Goal: Task Accomplishment & Management: Complete application form

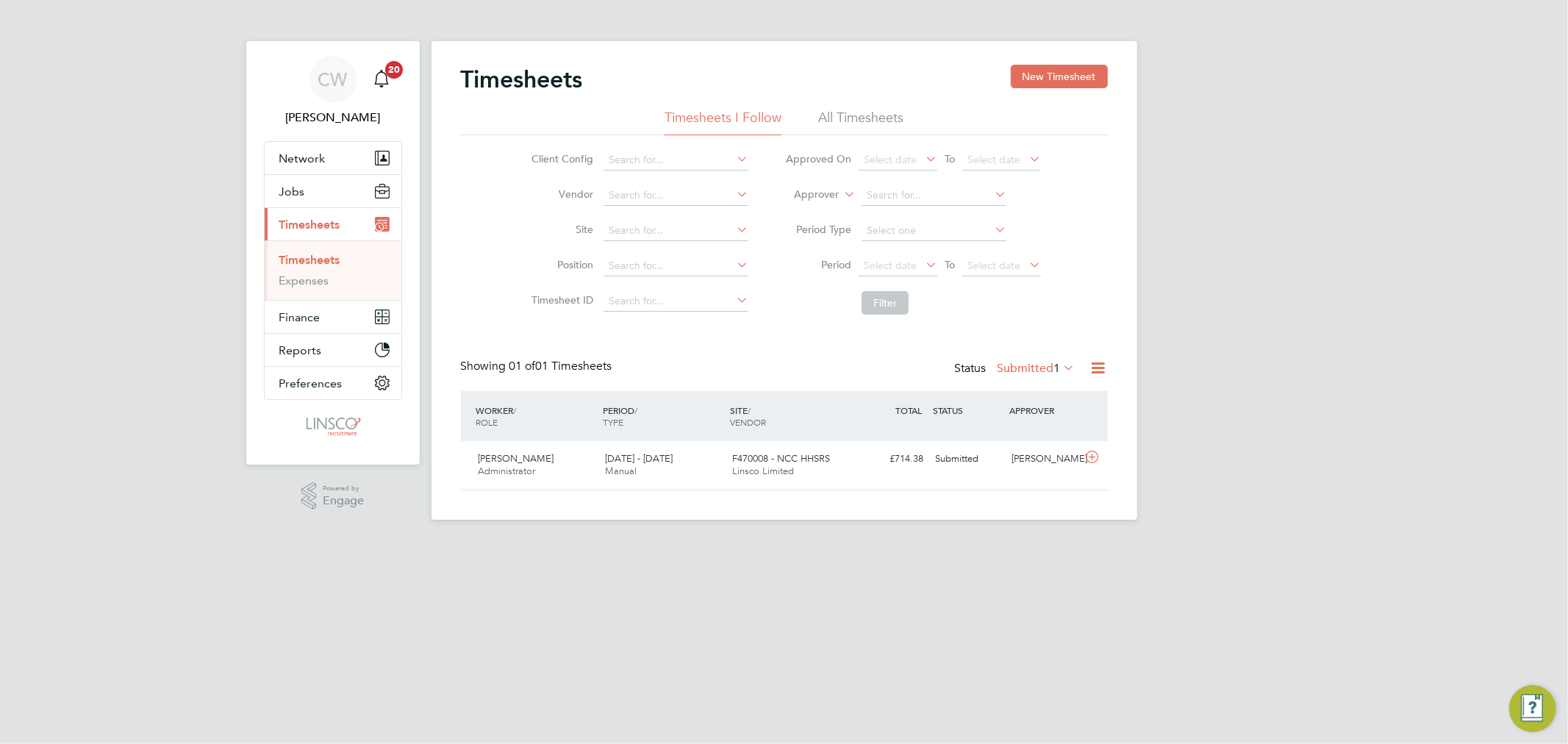
scroll to position [37, 128]
click at [312, 189] on button "Jobs" at bounding box center [332, 191] width 136 height 33
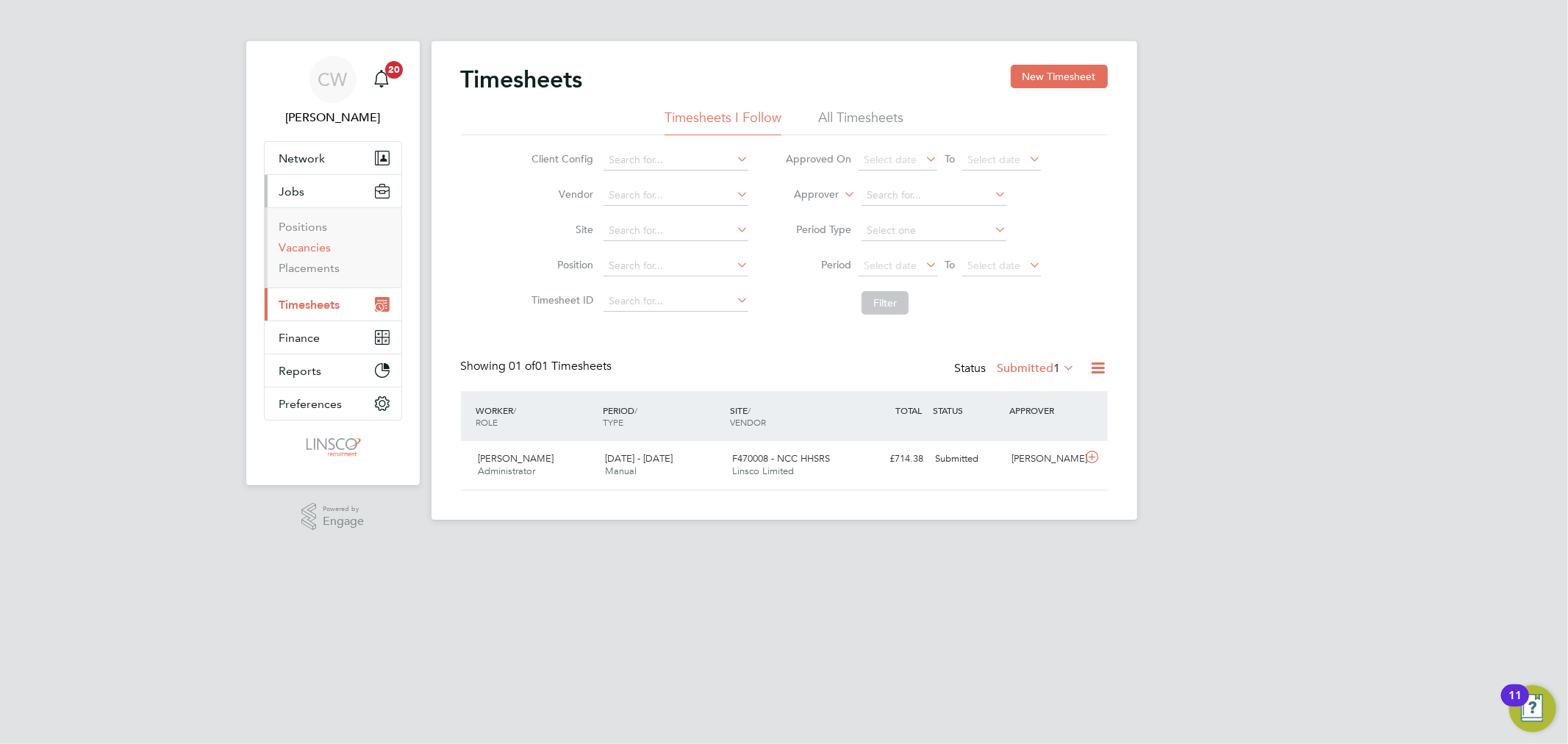
click at [306, 245] on link "Vacancies" at bounding box center [305, 246] width 52 height 14
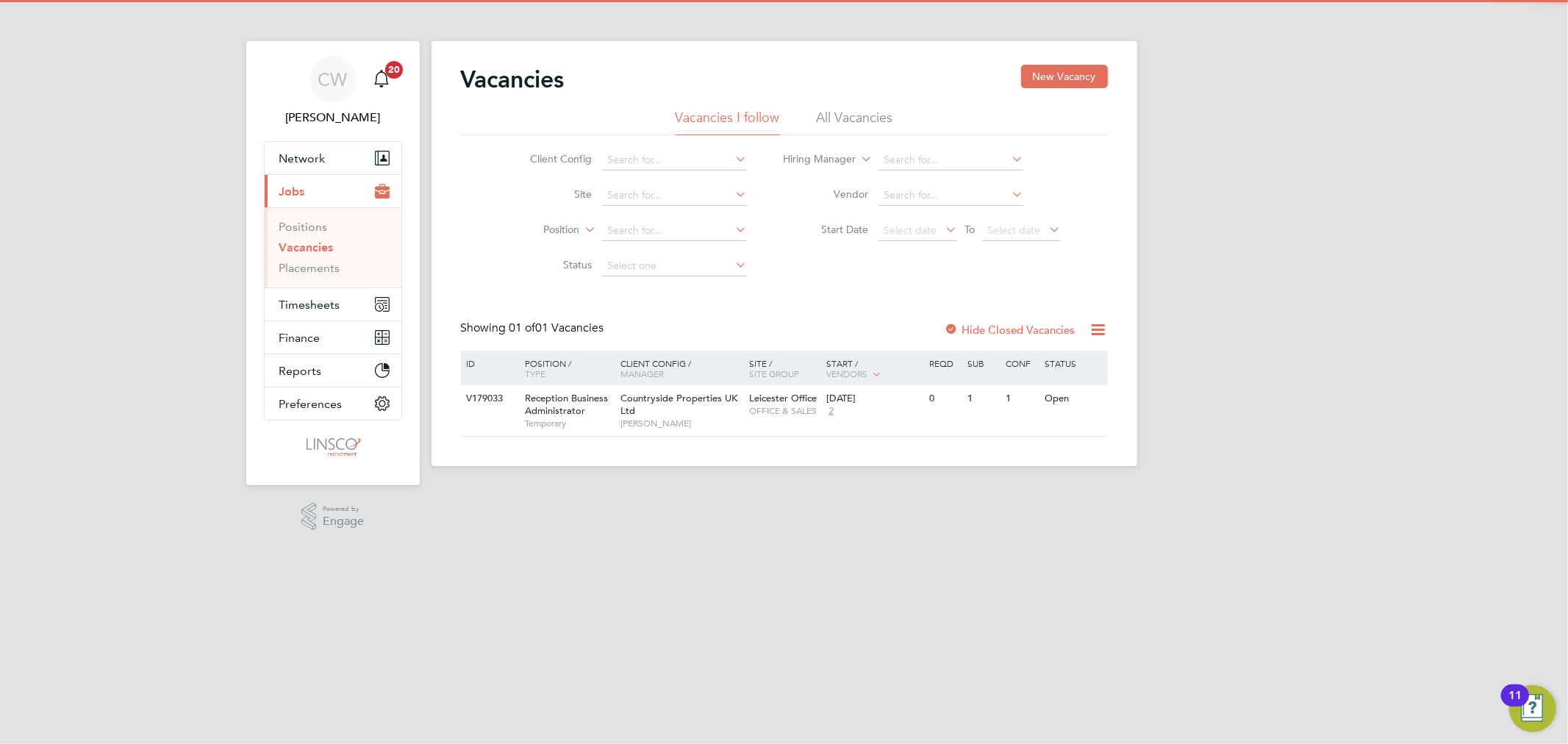
click at [836, 112] on li "All Vacancies" at bounding box center [854, 121] width 77 height 26
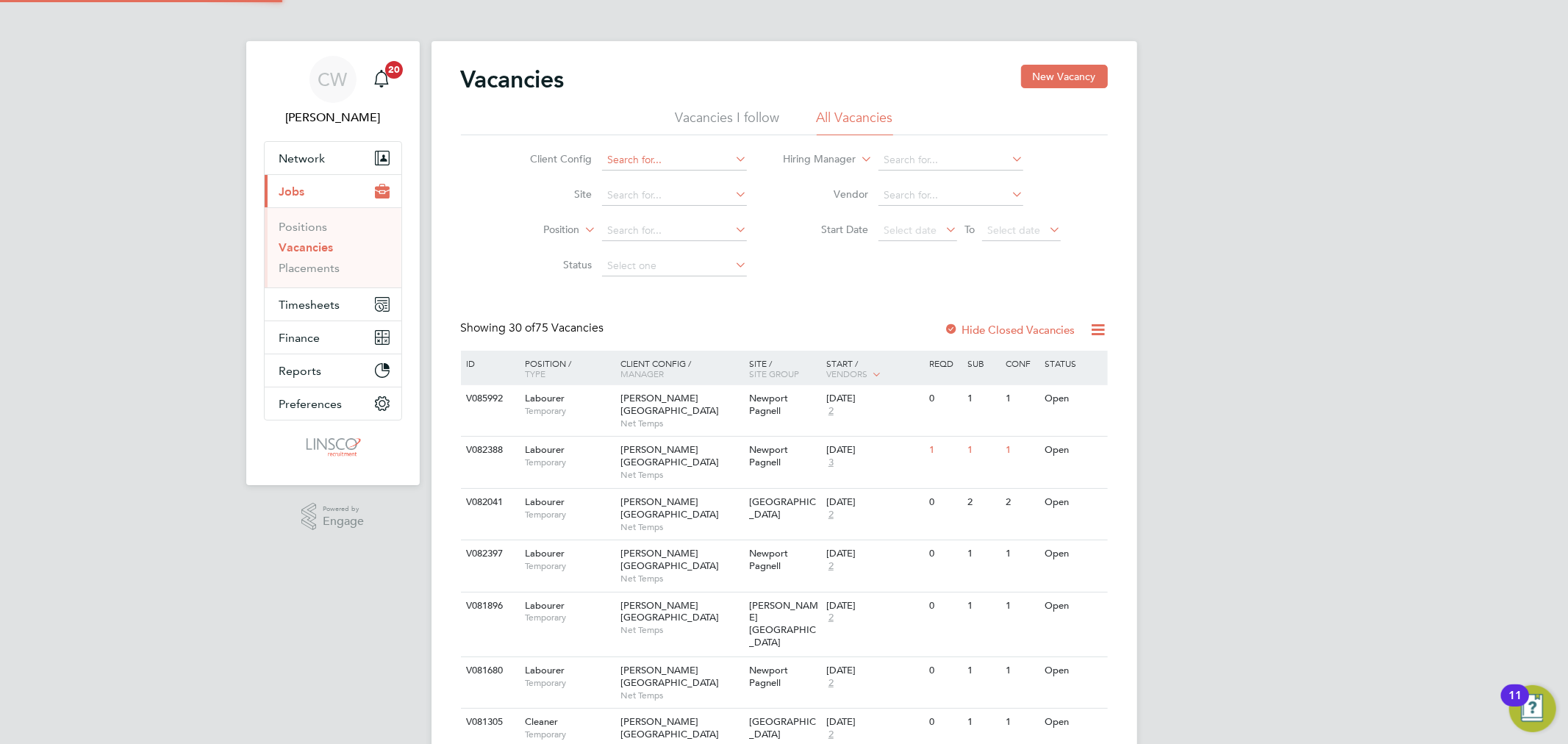
click at [671, 156] on input at bounding box center [674, 160] width 145 height 21
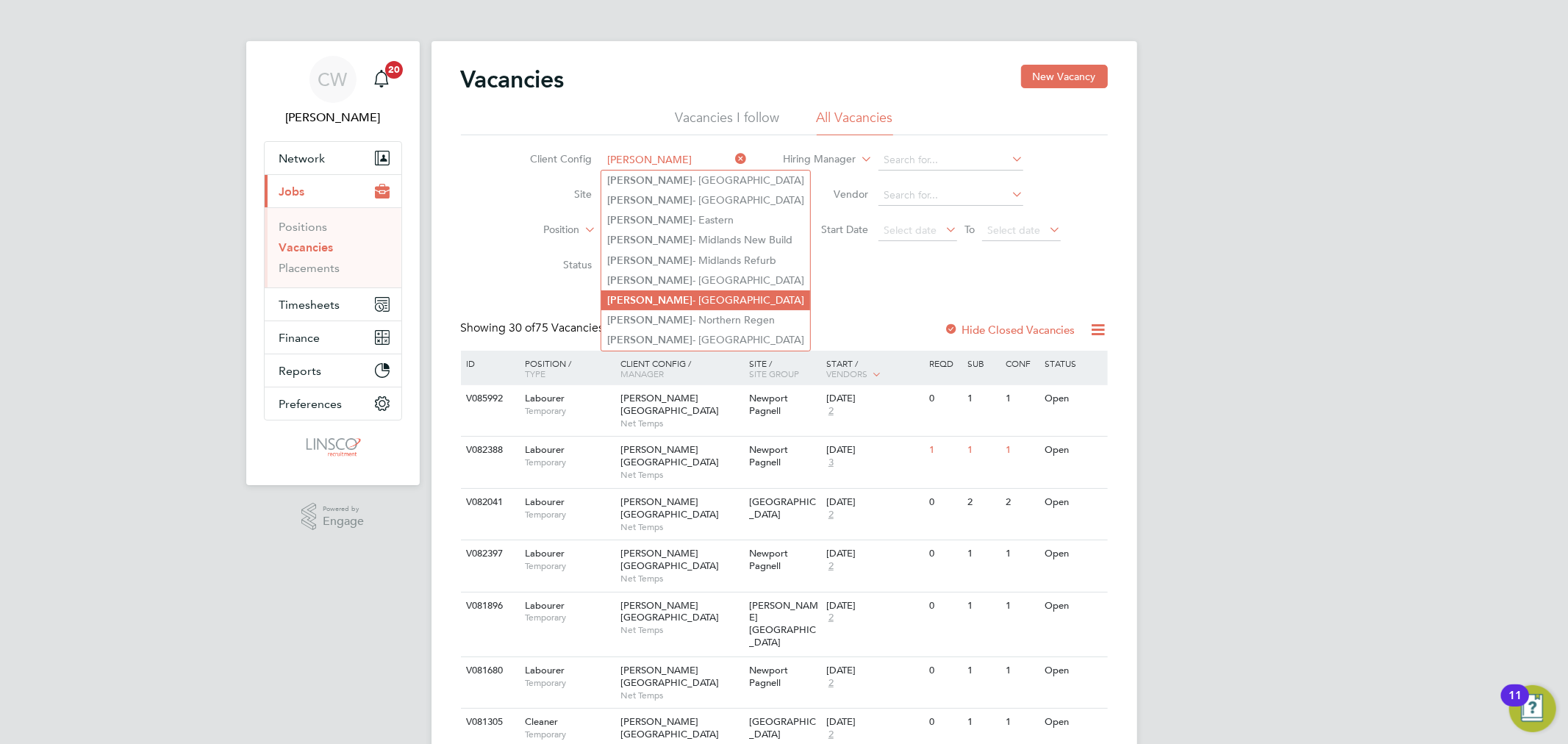
click at [706, 295] on li "[PERSON_NAME] - [GEOGRAPHIC_DATA]" at bounding box center [705, 300] width 209 height 20
type input "[PERSON_NAME] - [GEOGRAPHIC_DATA]"
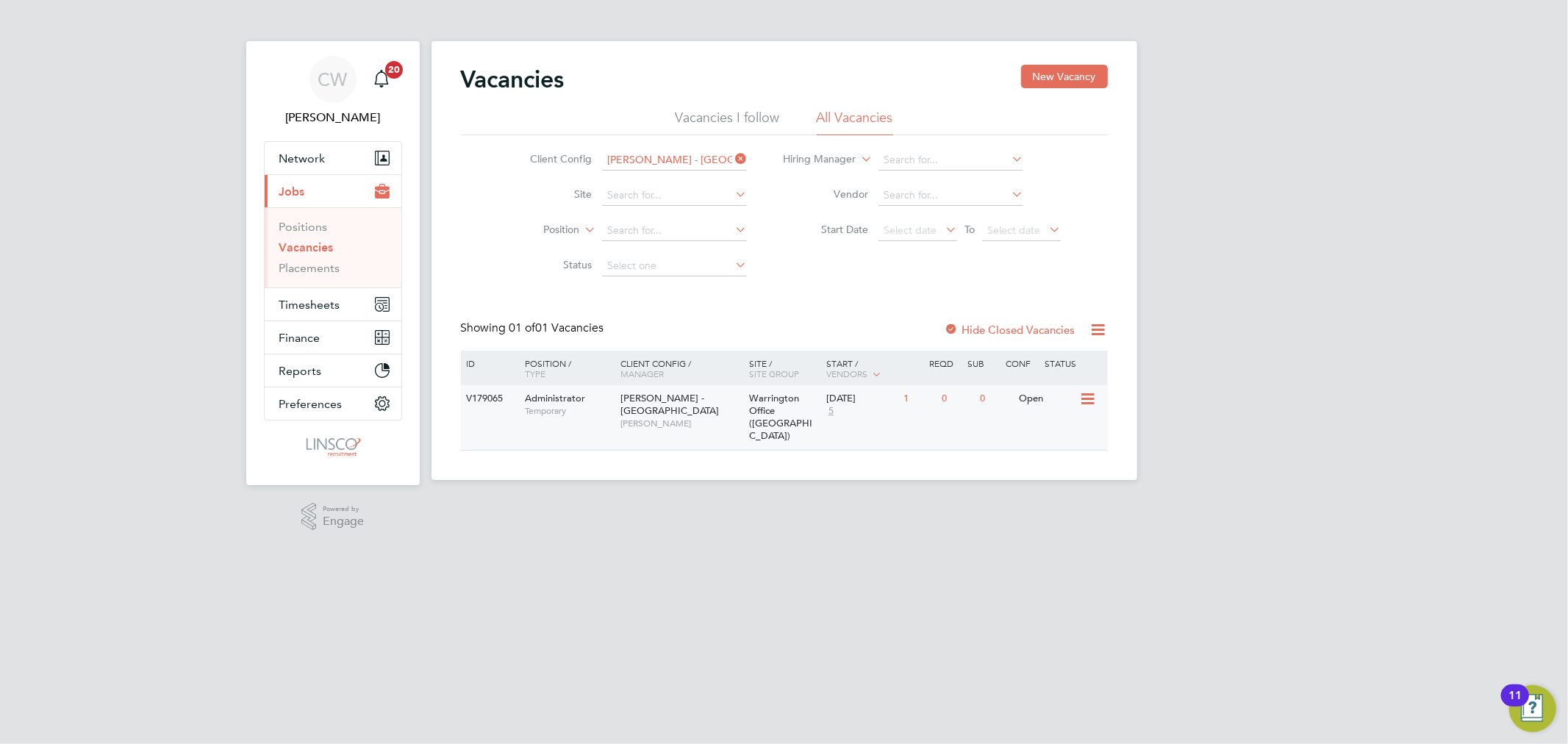
click at [702, 417] on span "[PERSON_NAME]" at bounding box center [681, 423] width 121 height 12
click at [312, 156] on span "Network" at bounding box center [302, 158] width 46 height 14
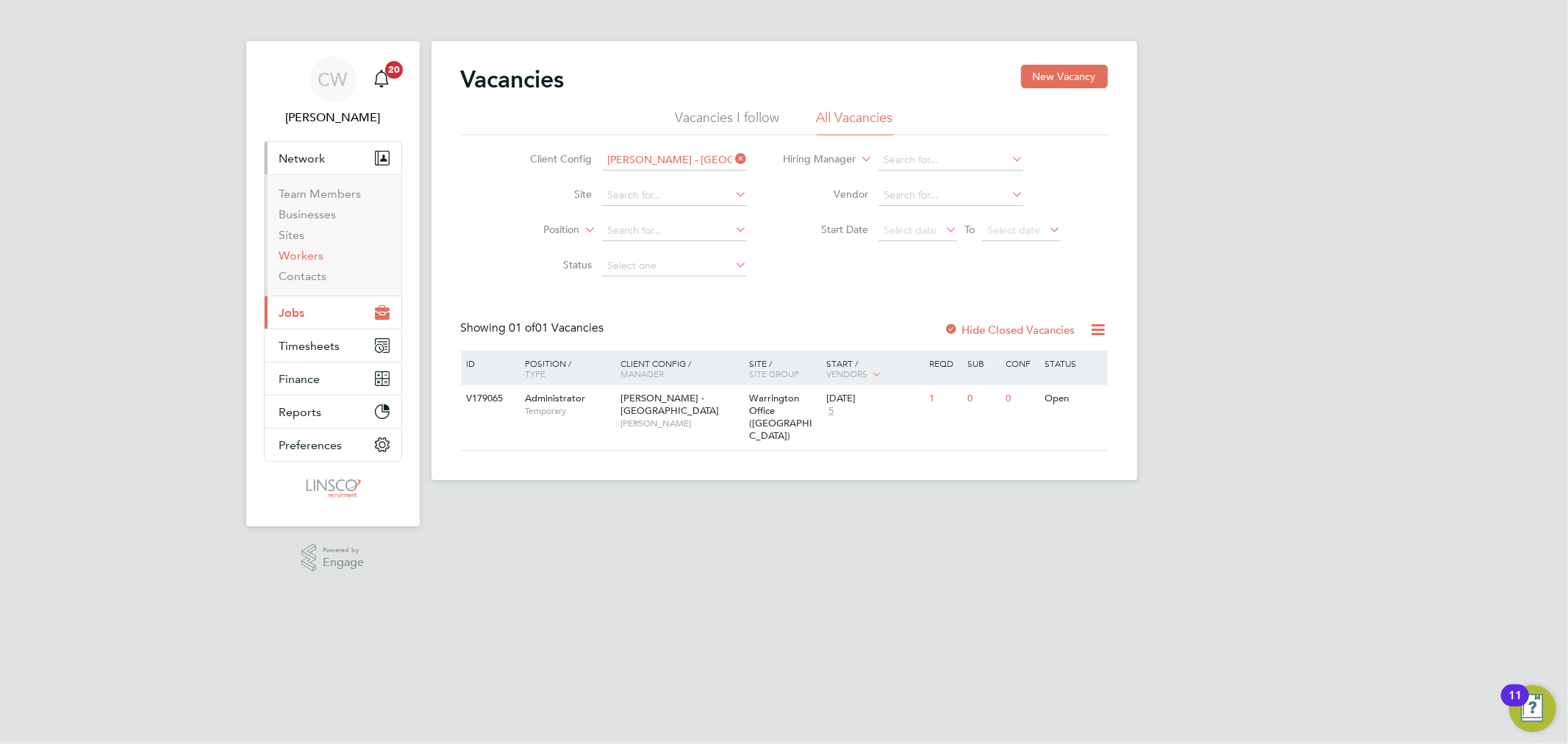
click at [309, 253] on link "Workers" at bounding box center [302, 255] width 45 height 14
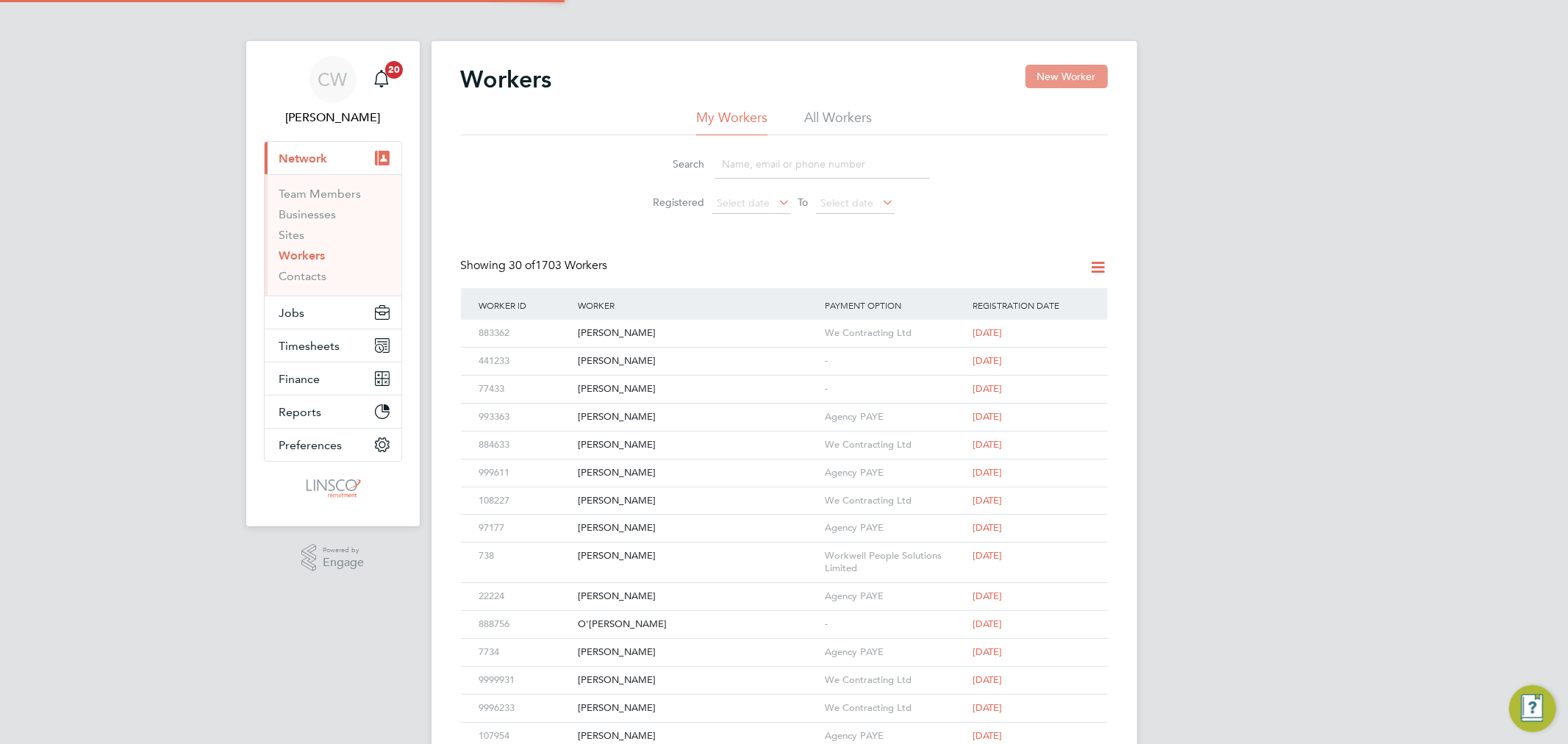
click at [1070, 78] on button "New Worker" at bounding box center [1066, 77] width 82 height 23
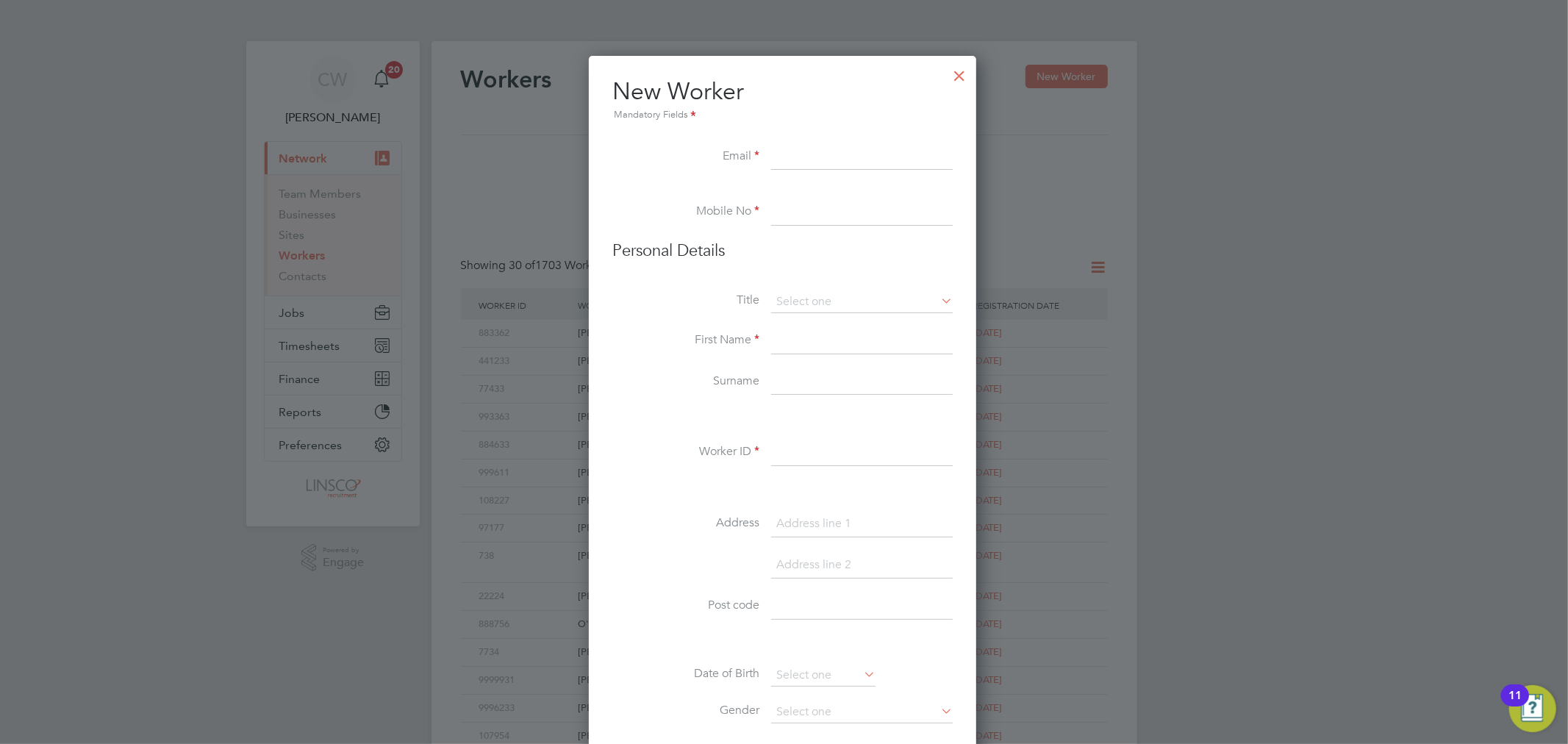
scroll to position [1249, 390]
click at [807, 155] on input at bounding box center [862, 157] width 182 height 26
paste input "[EMAIL_ADDRESS][DOMAIN_NAME]"
type input "[EMAIL_ADDRESS][DOMAIN_NAME]"
click at [869, 224] on input at bounding box center [862, 212] width 182 height 26
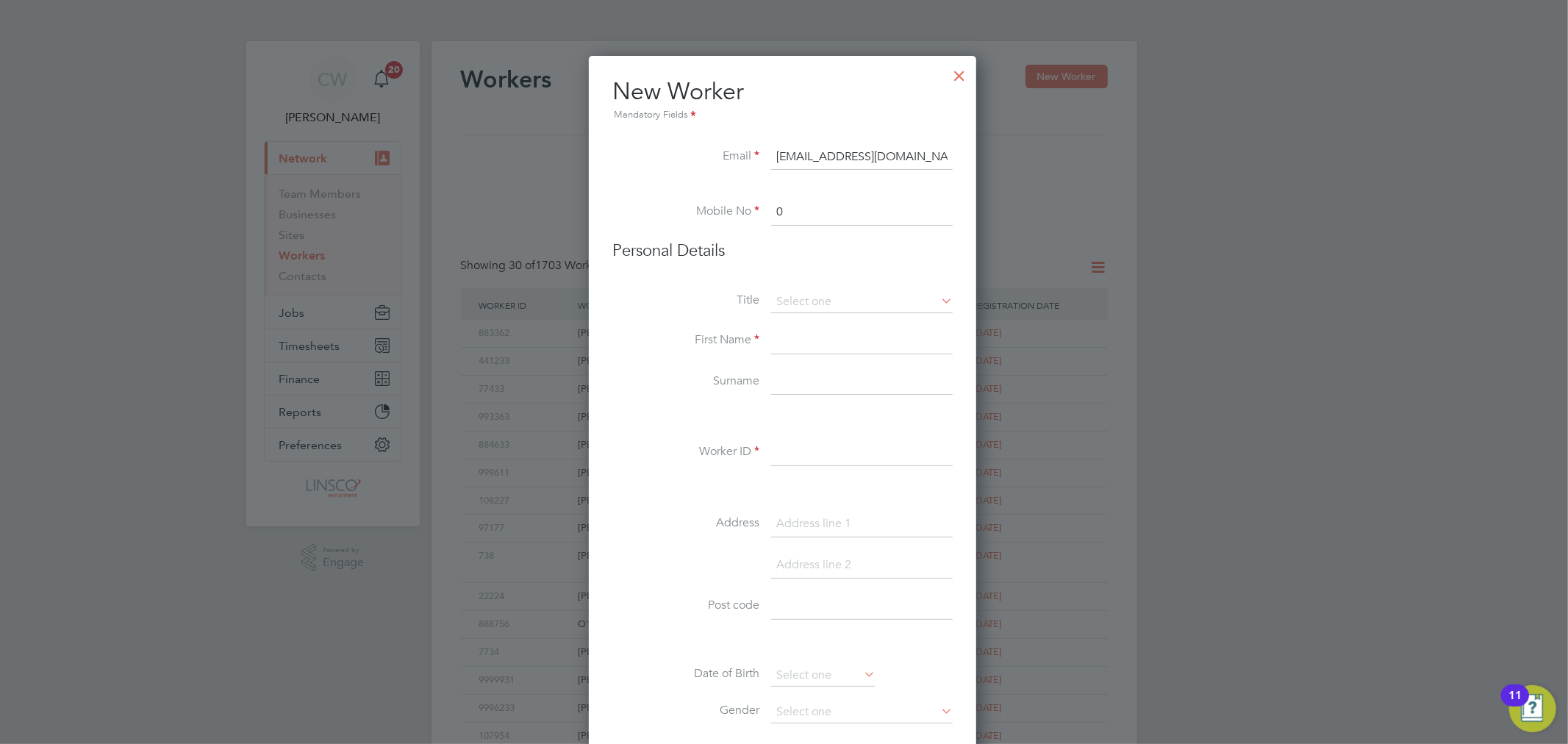
paste input "7845252576"
type input "07845252576"
click at [816, 333] on input at bounding box center [862, 340] width 182 height 26
type input "[PERSON_NAME]"
type input "[GEOGRAPHIC_DATA]"
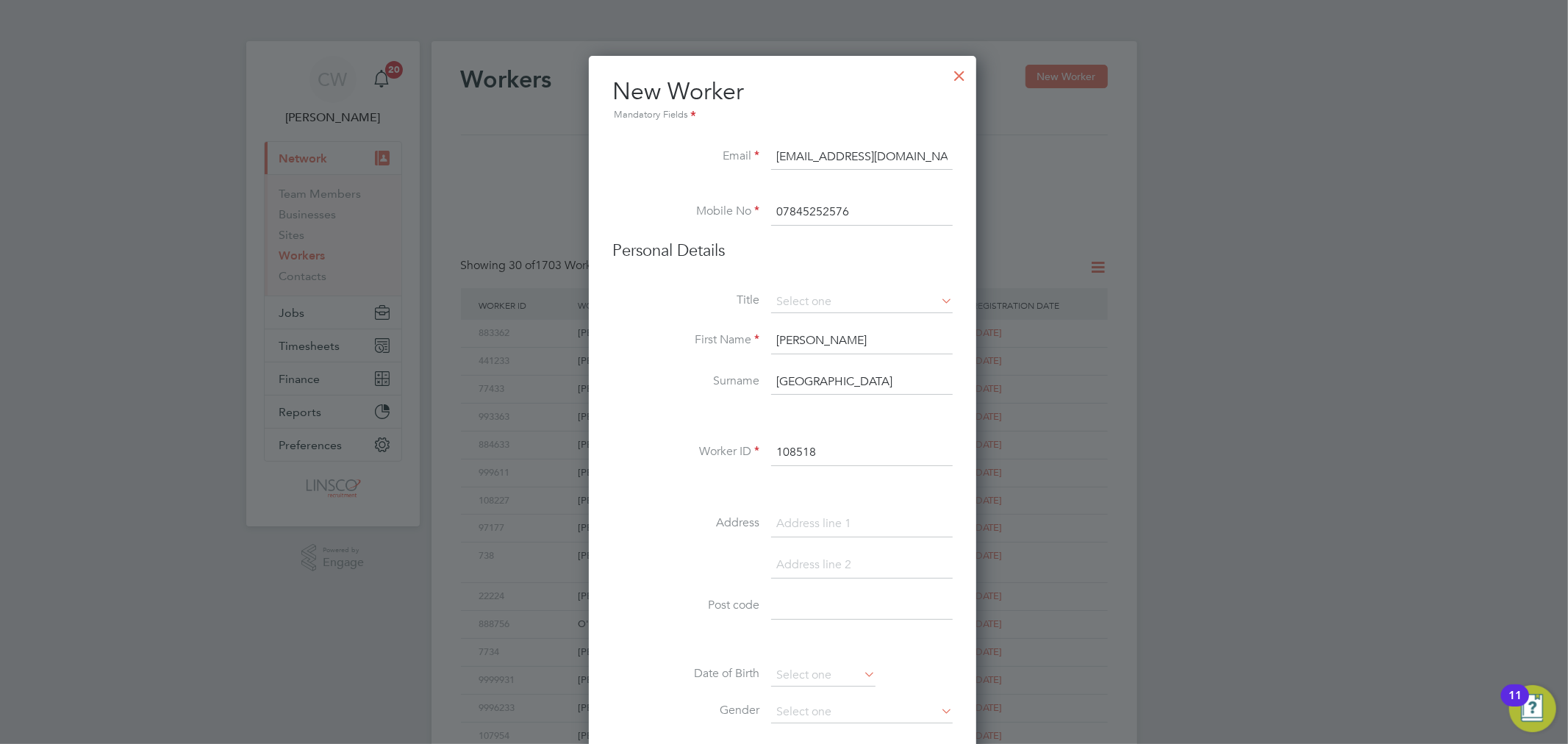
type input "108518"
drag, startPoint x: 846, startPoint y: 525, endPoint x: 1509, endPoint y: 349, distance: 686.0
click at [846, 525] on input at bounding box center [862, 524] width 182 height 26
click at [835, 518] on input at bounding box center [862, 524] width 182 height 26
click at [781, 516] on input at bounding box center [862, 524] width 182 height 26
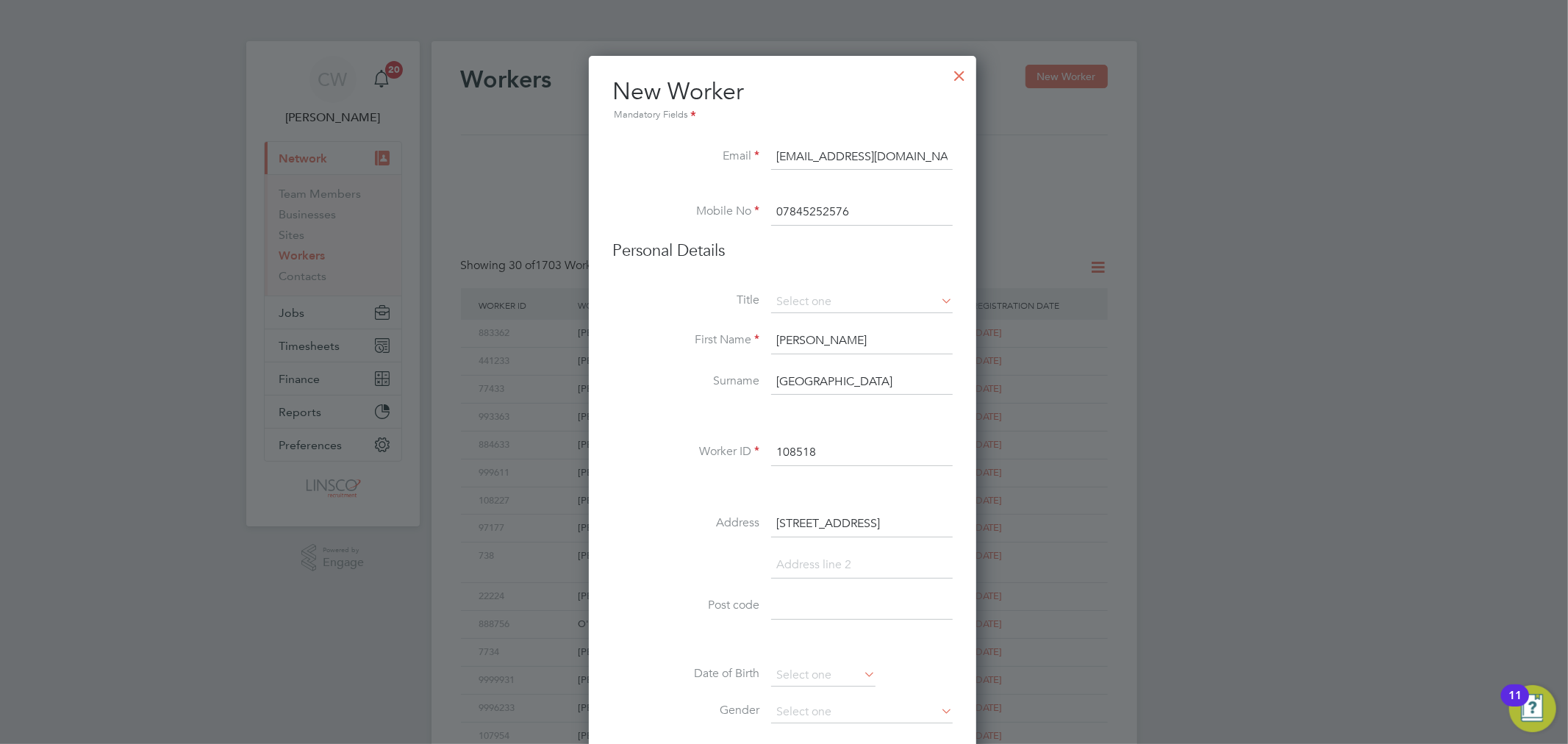
type input "[STREET_ADDRESS]"
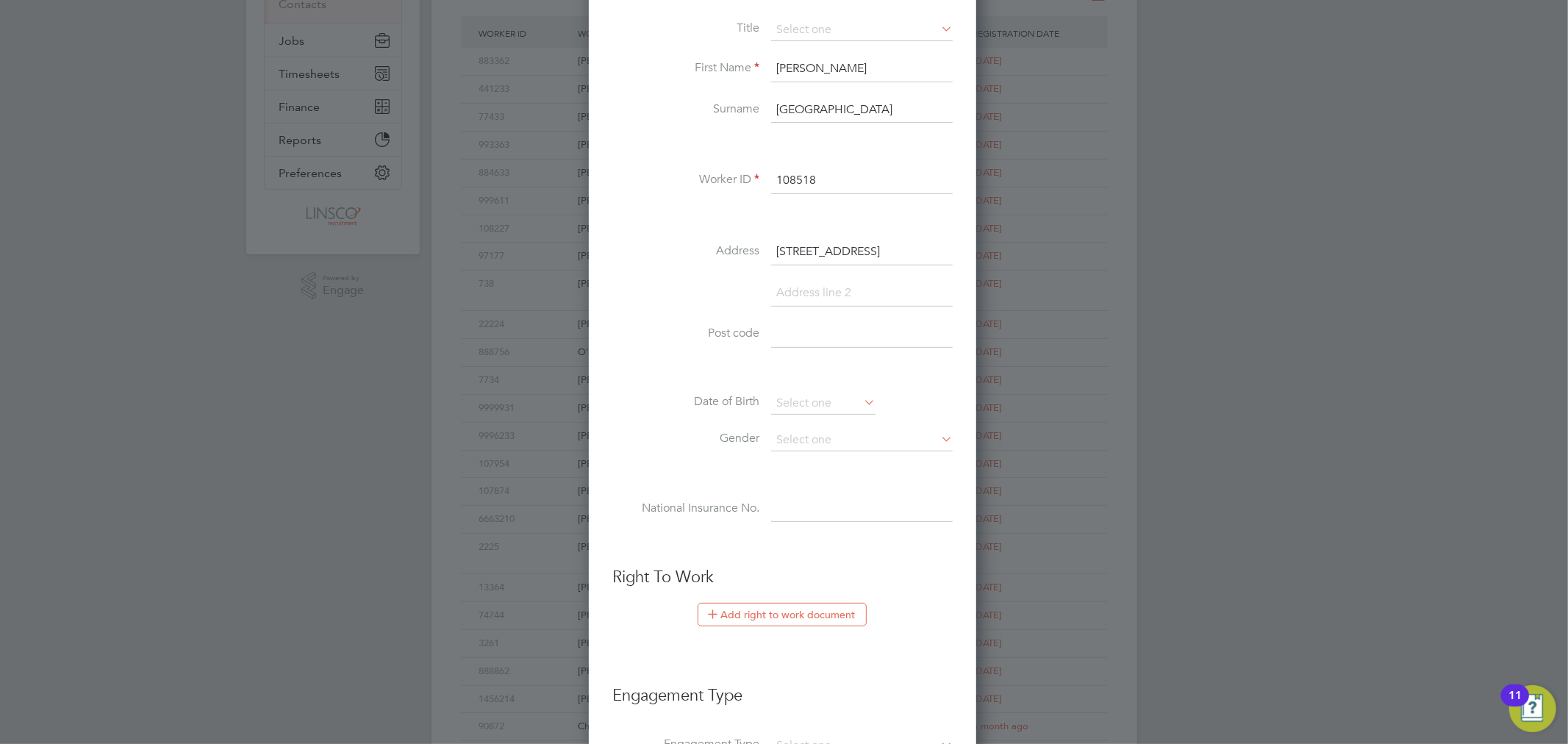
scroll to position [303, 0]
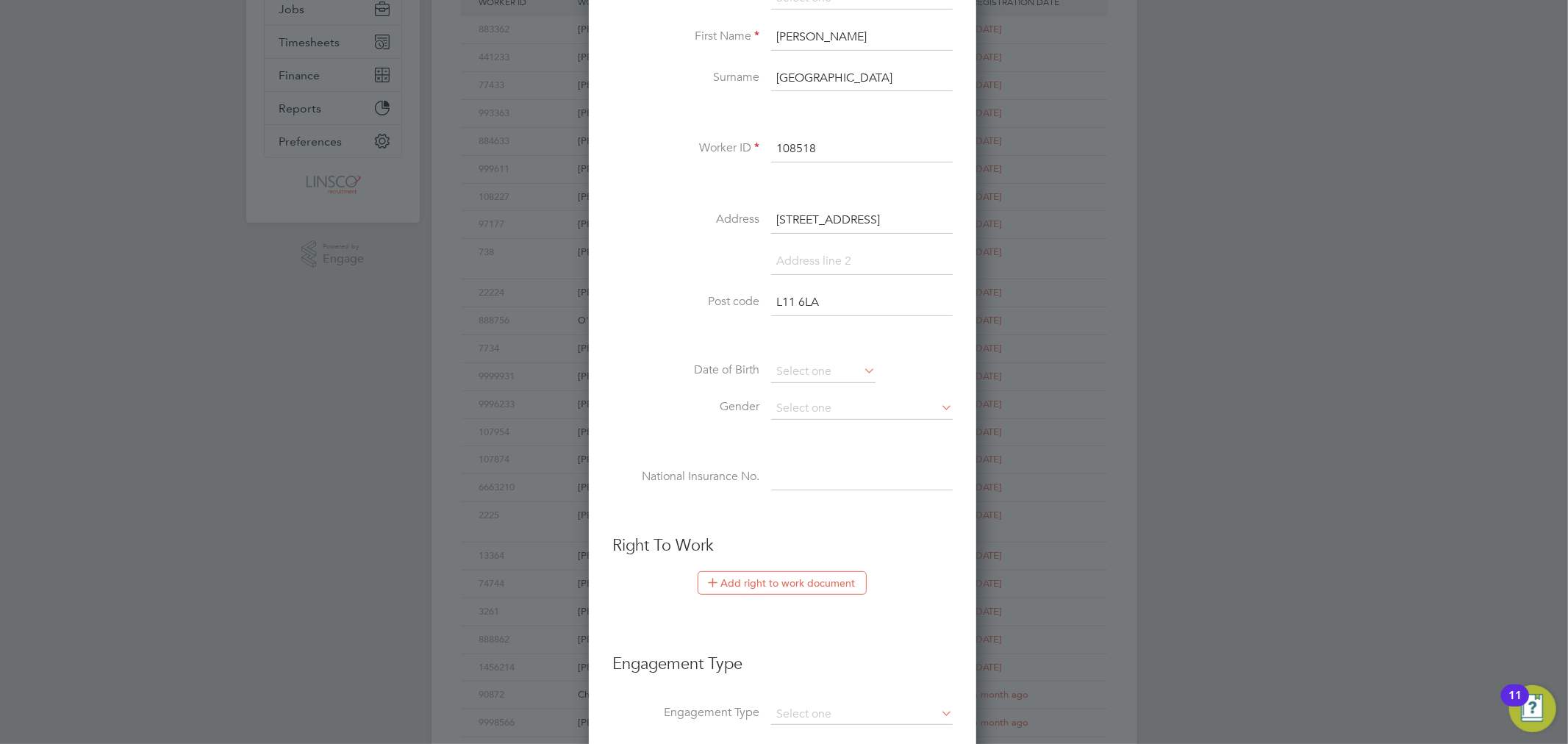
type input "L11 6LA"
click at [783, 358] on div "Title First Name [PERSON_NAME] Surname Fairfield Worker ID 108518 Address [STRE…" at bounding box center [782, 254] width 341 height 534
click at [815, 372] on input at bounding box center [824, 372] width 105 height 22
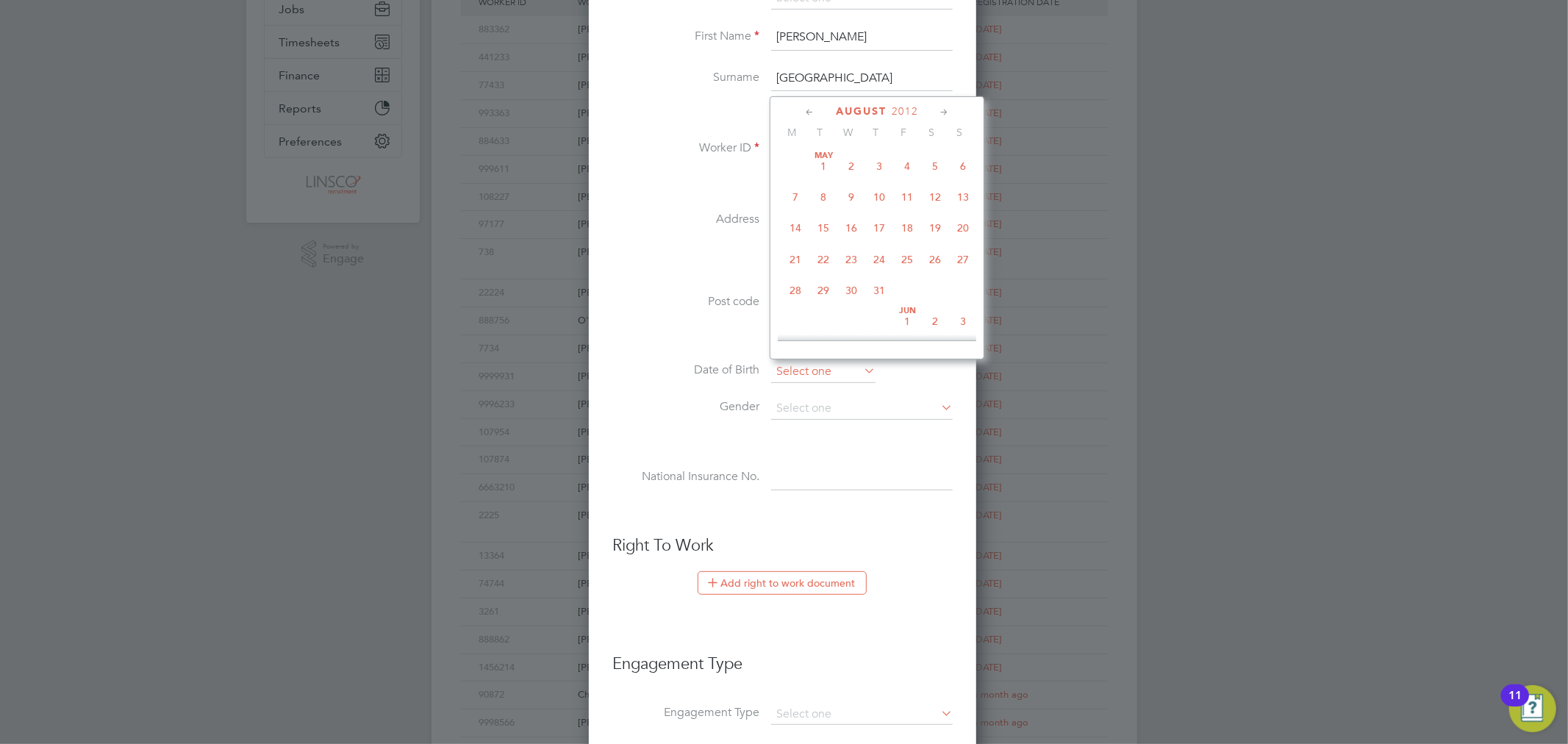
scroll to position [566, 0]
click at [901, 107] on span "2012" at bounding box center [904, 111] width 26 height 13
click at [794, 228] on span "1970" at bounding box center [795, 224] width 28 height 28
click at [878, 160] on span "18" at bounding box center [879, 162] width 28 height 28
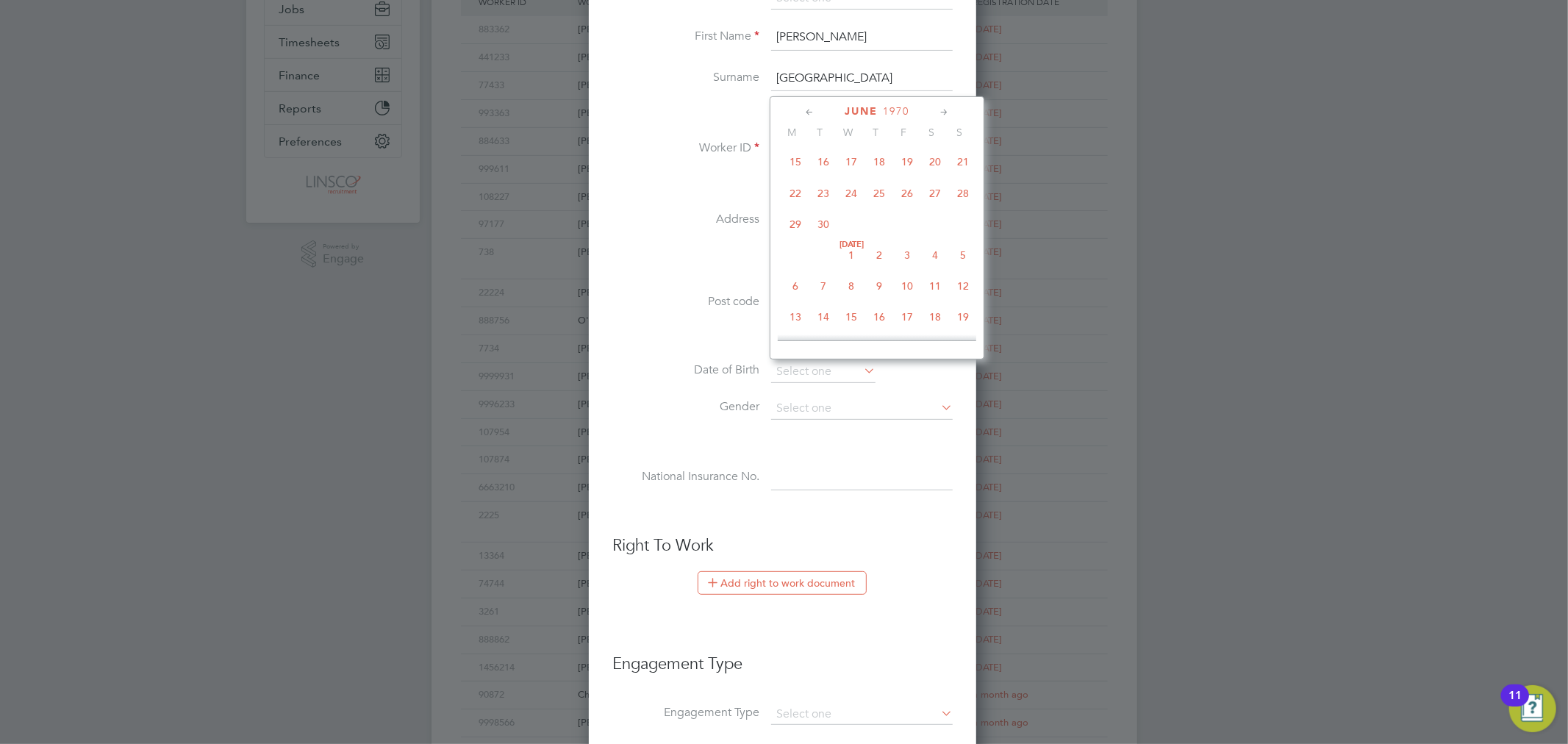
type input "[DATE]"
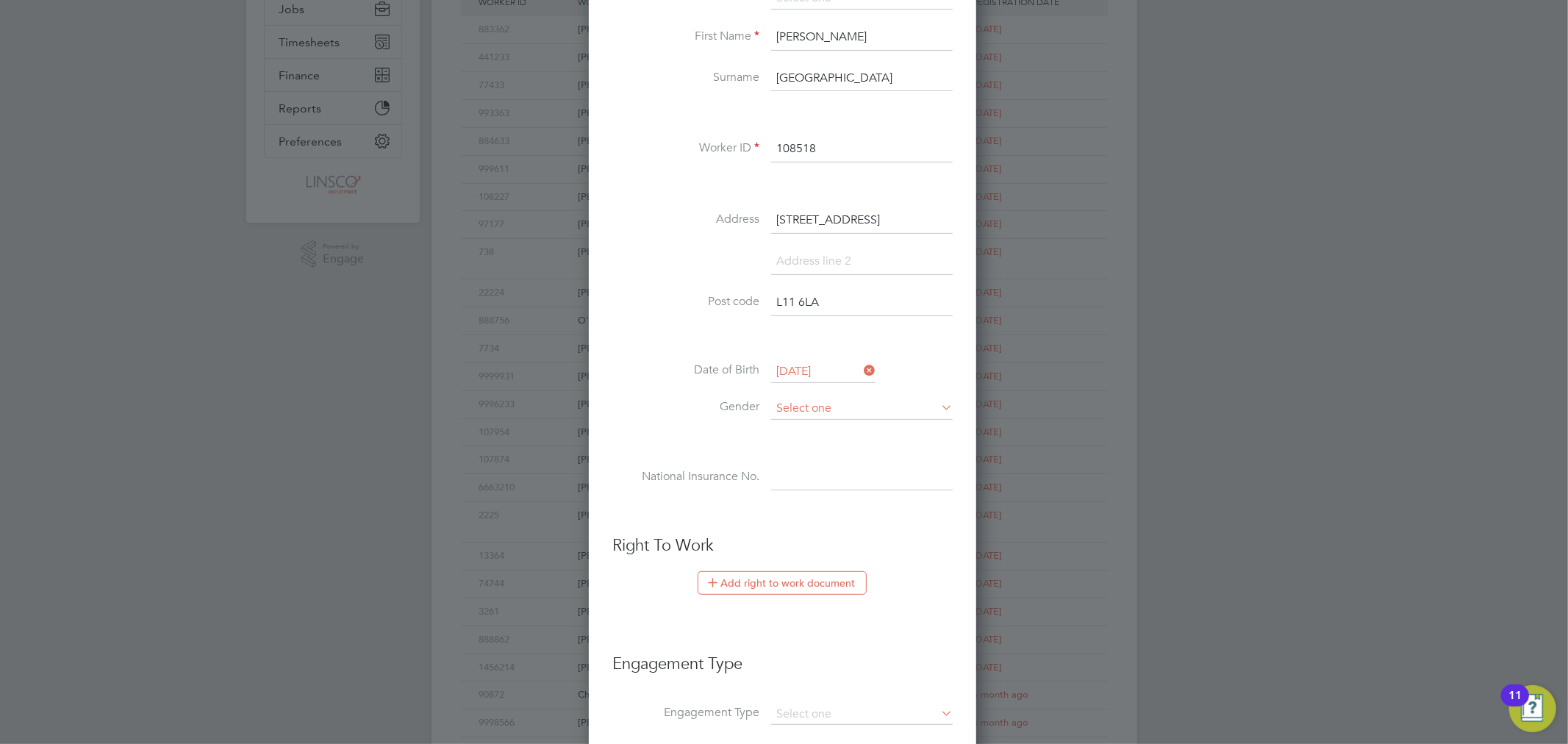
click at [825, 398] on input at bounding box center [862, 408] width 182 height 22
click at [819, 440] on li "[DEMOGRAPHIC_DATA]" at bounding box center [862, 445] width 183 height 19
type input "[DEMOGRAPHIC_DATA]"
click at [807, 480] on input at bounding box center [862, 477] width 182 height 26
click at [847, 481] on input at bounding box center [862, 477] width 182 height 26
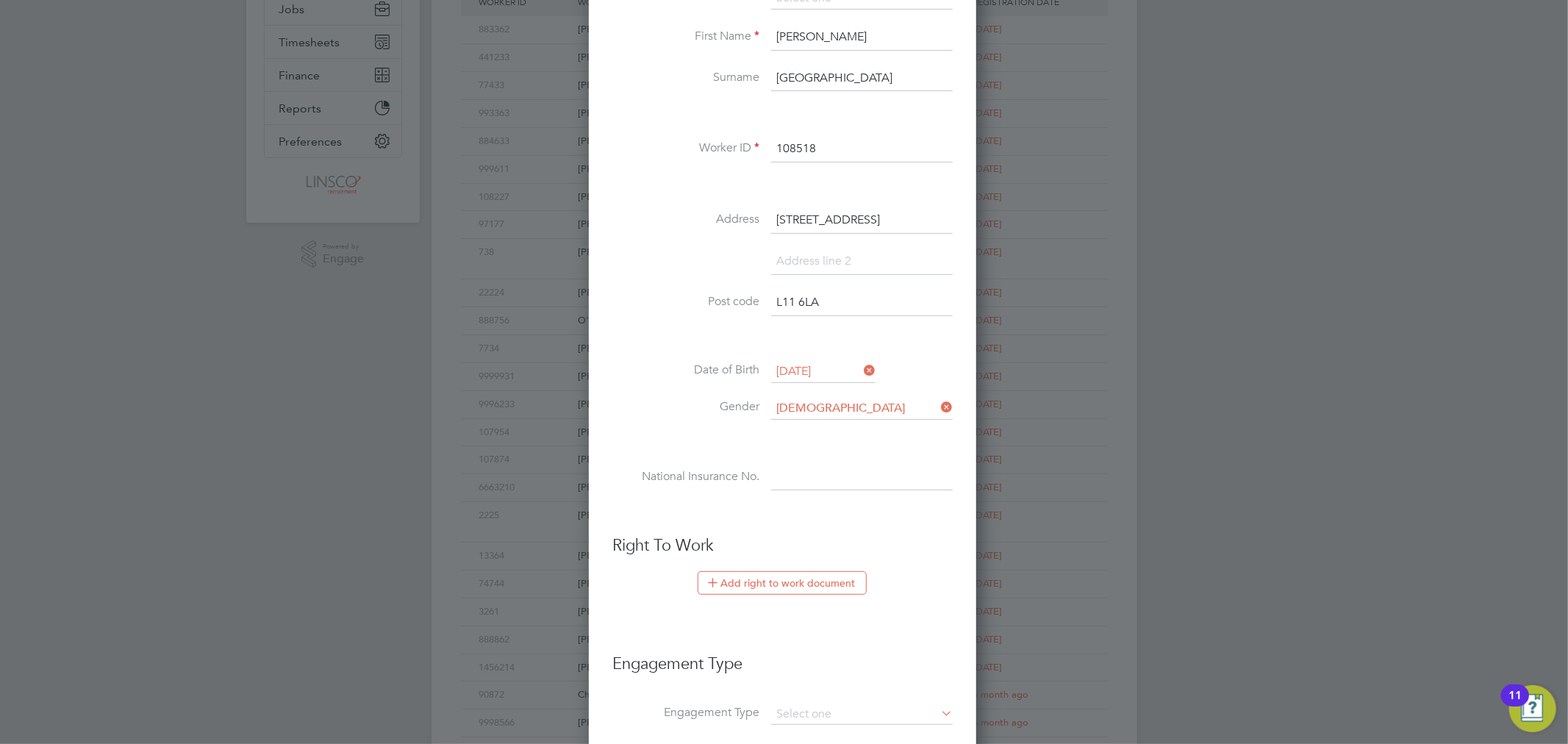
paste input "NW 00 68 62 C"
type input "NW 00 68 62 C"
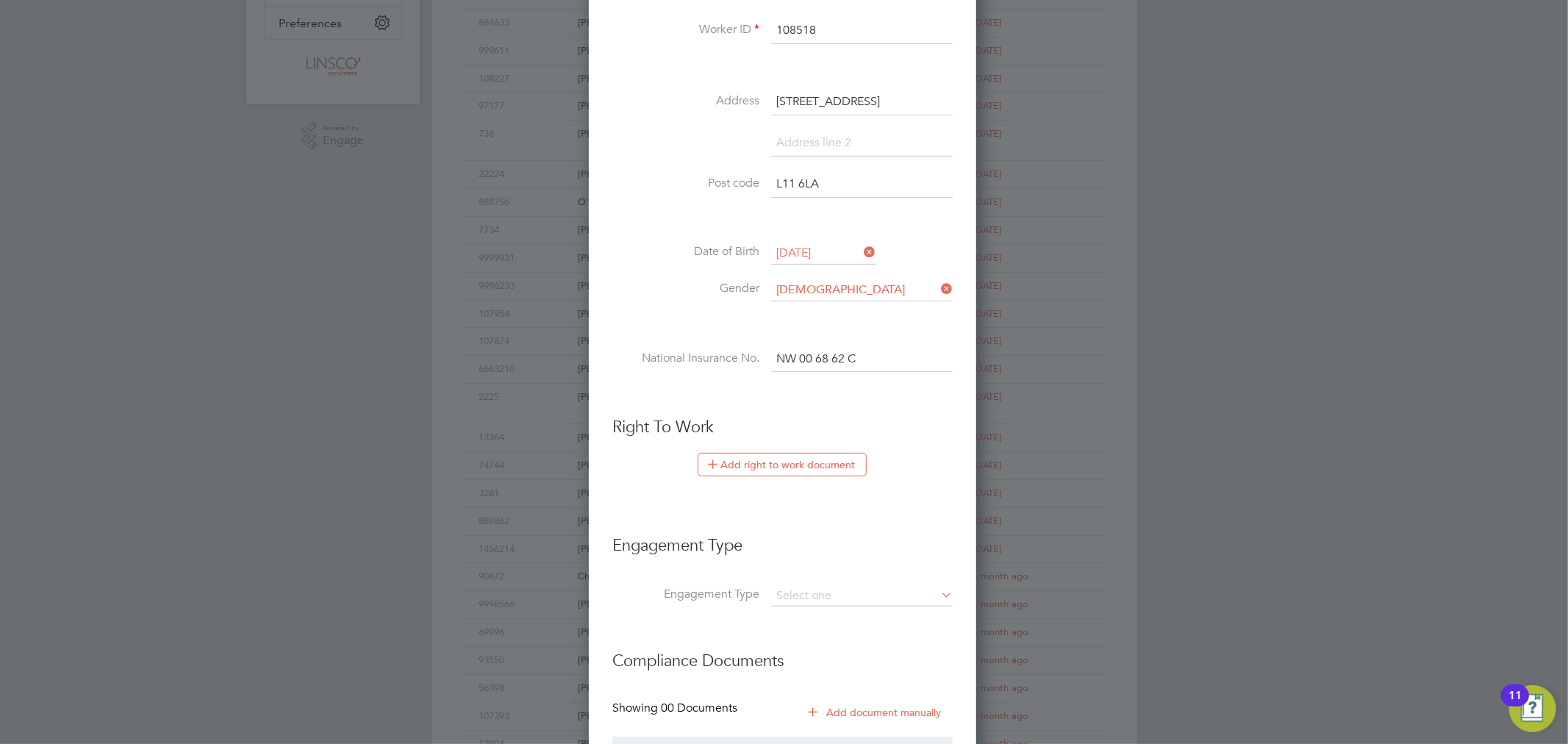
scroll to position [561, 0]
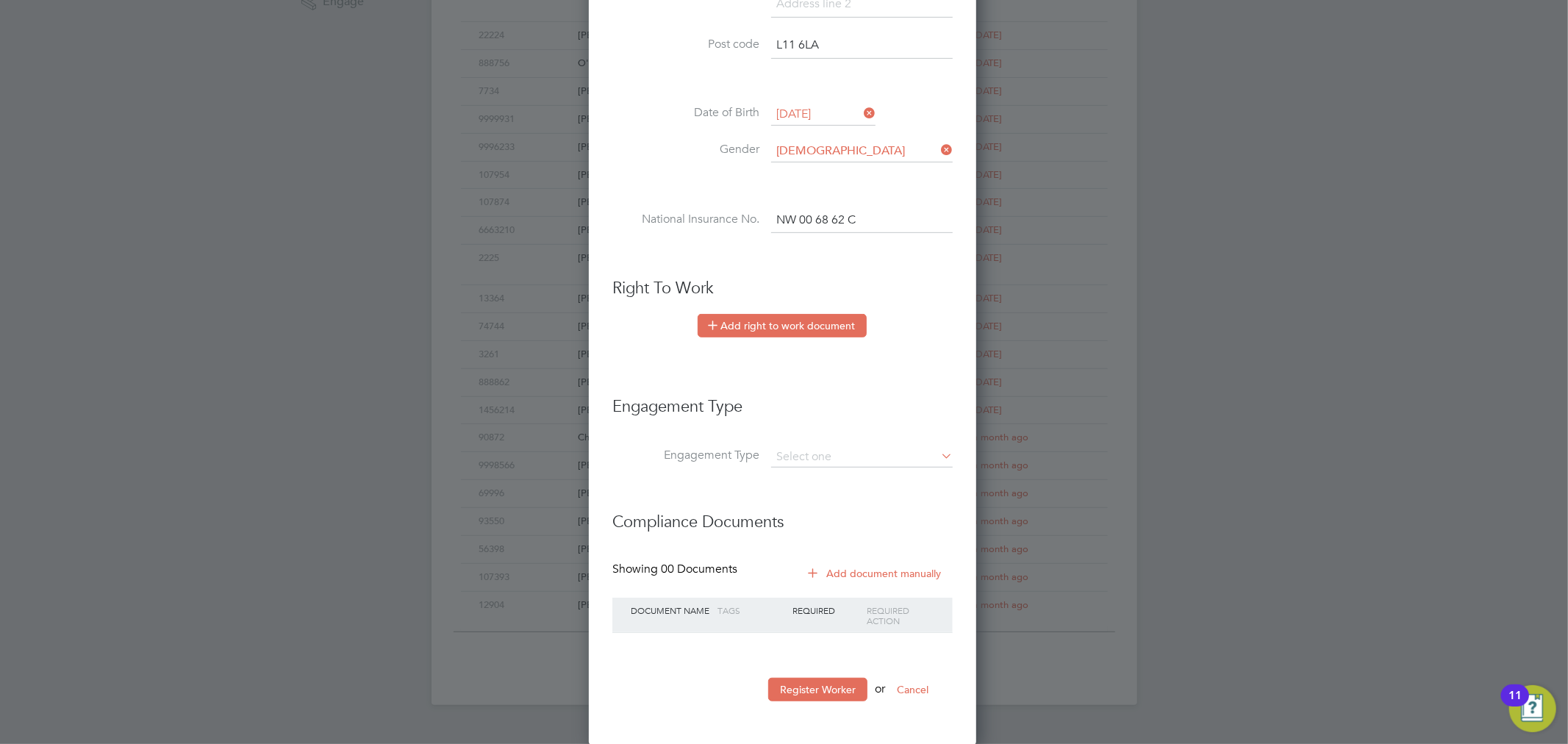
click at [829, 333] on button "Add right to work document" at bounding box center [781, 325] width 169 height 23
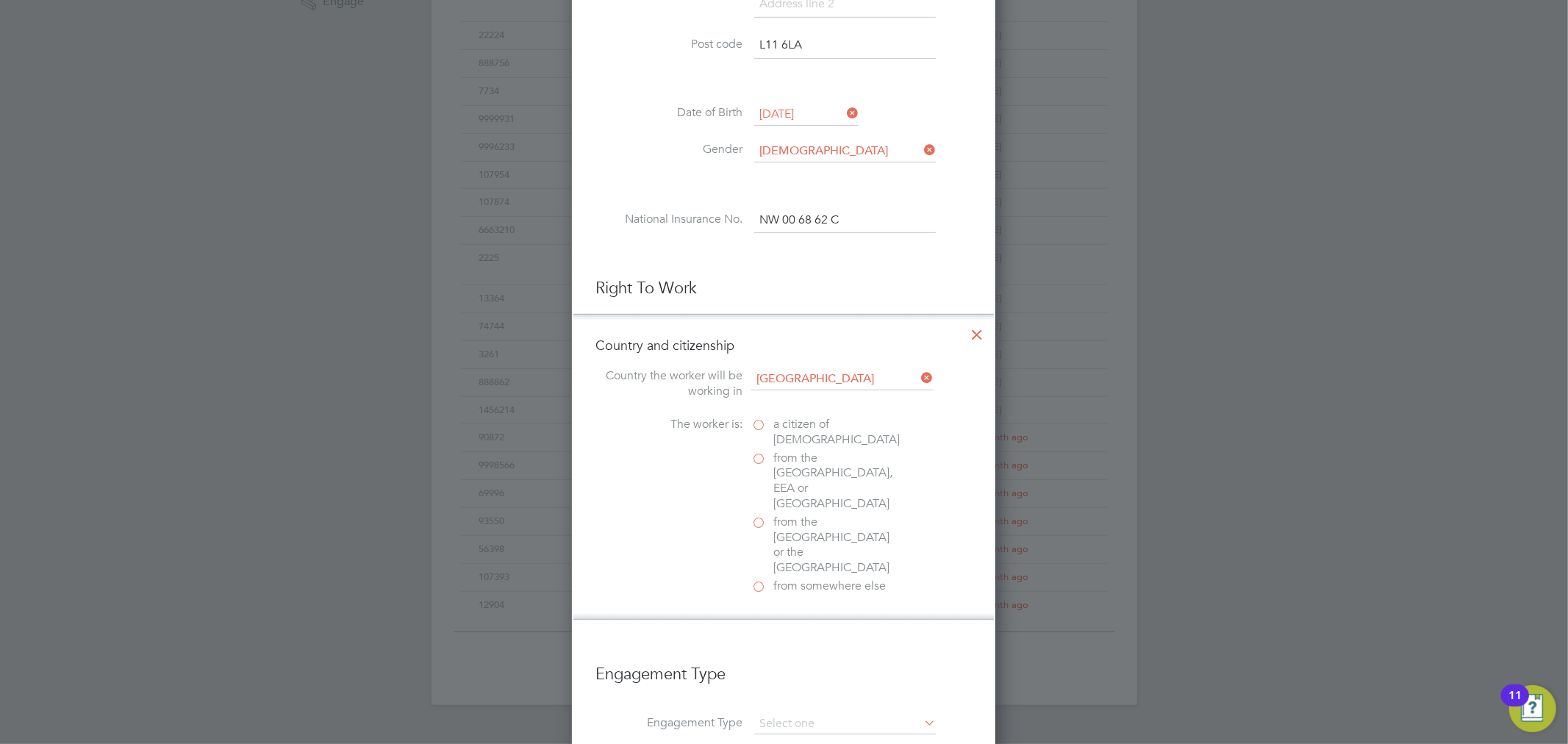
scroll to position [1471, 425]
click at [790, 424] on span "a citizen of [DEMOGRAPHIC_DATA]" at bounding box center [836, 432] width 126 height 31
click at [0, 0] on input "a citizen of [DEMOGRAPHIC_DATA]" at bounding box center [0, 0] width 0 height 0
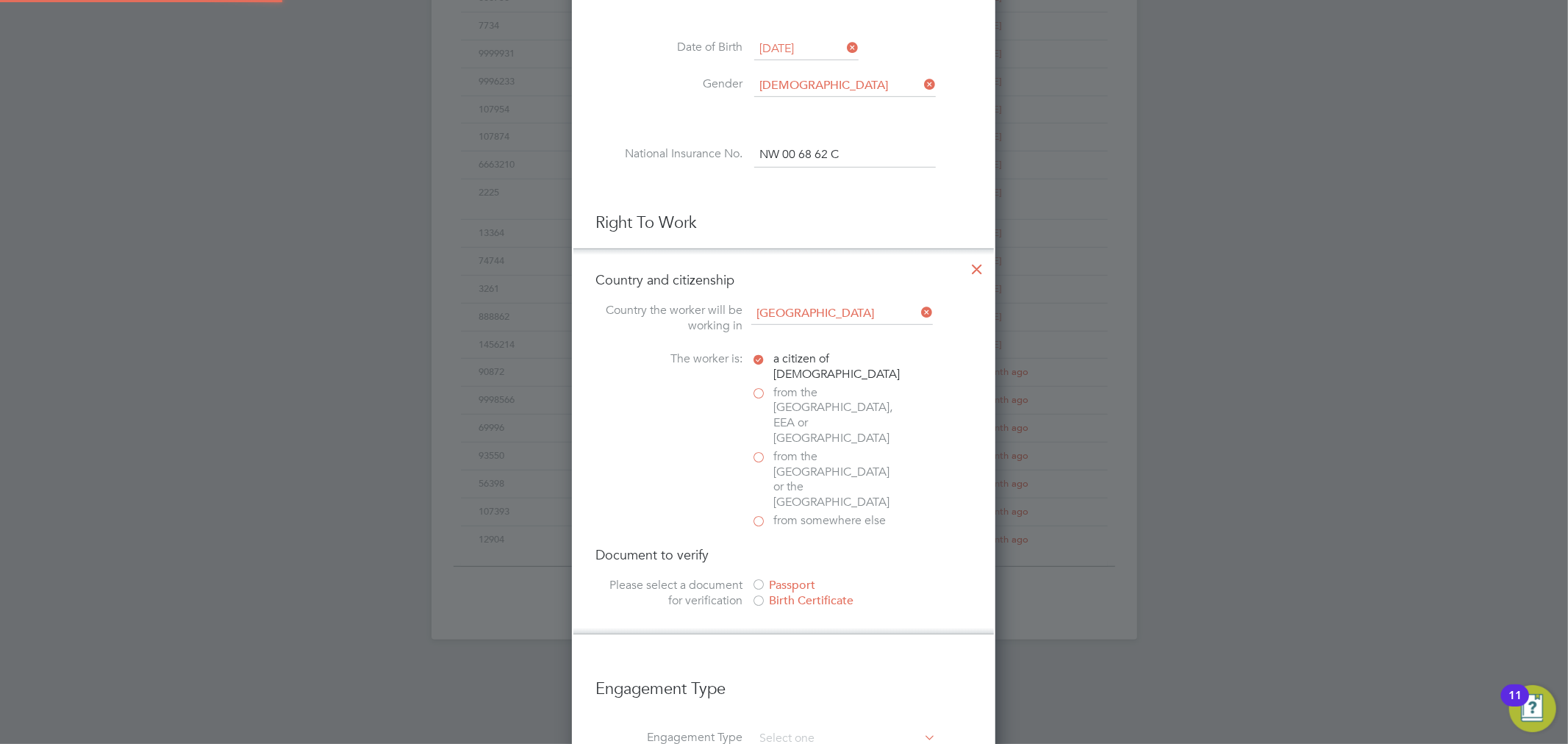
scroll to position [724, 0]
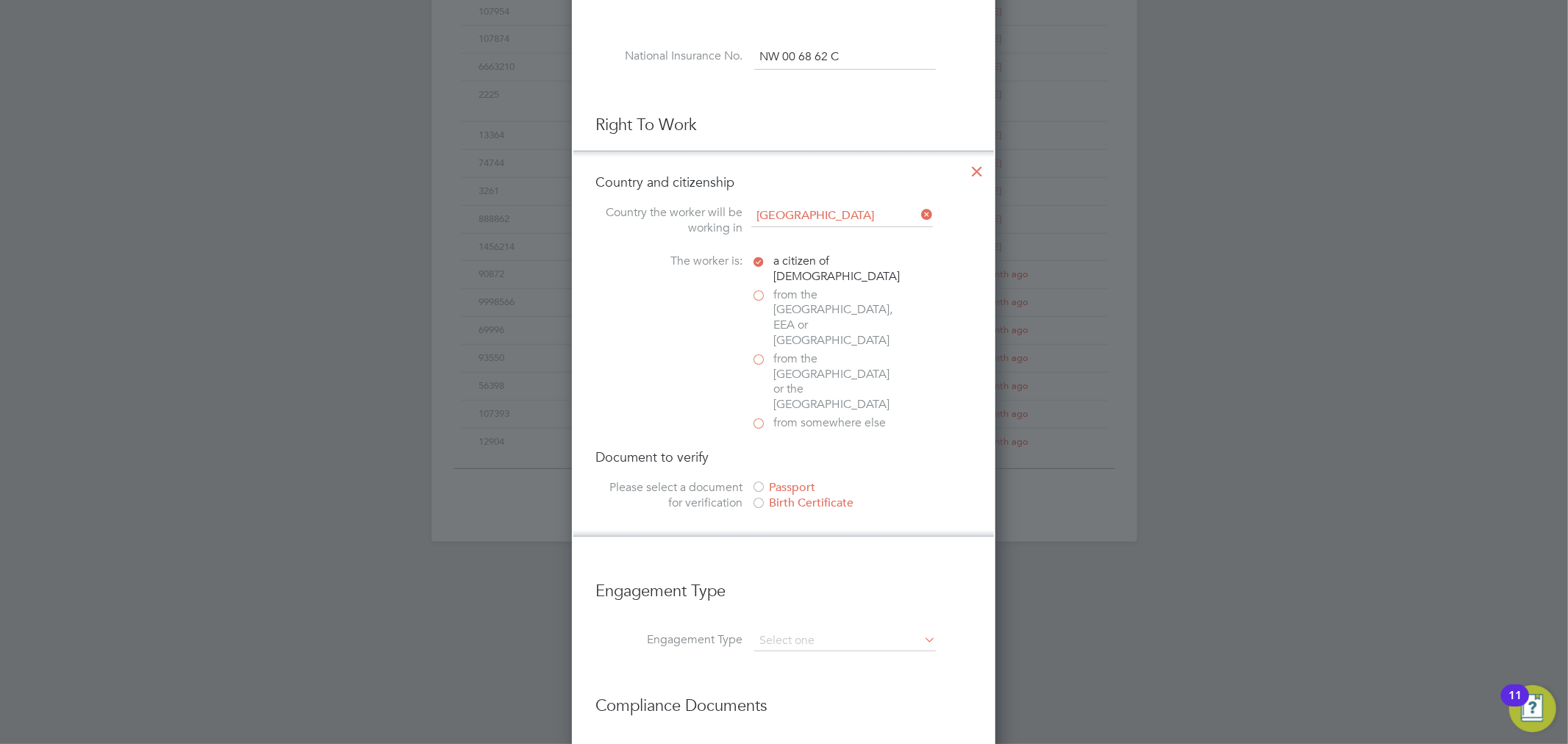
click at [783, 448] on div "Document to verify Please select a document for verification Passport Birth Cer…" at bounding box center [783, 480] width 377 height 65
click at [783, 479] on div "Passport" at bounding box center [862, 487] width 220 height 15
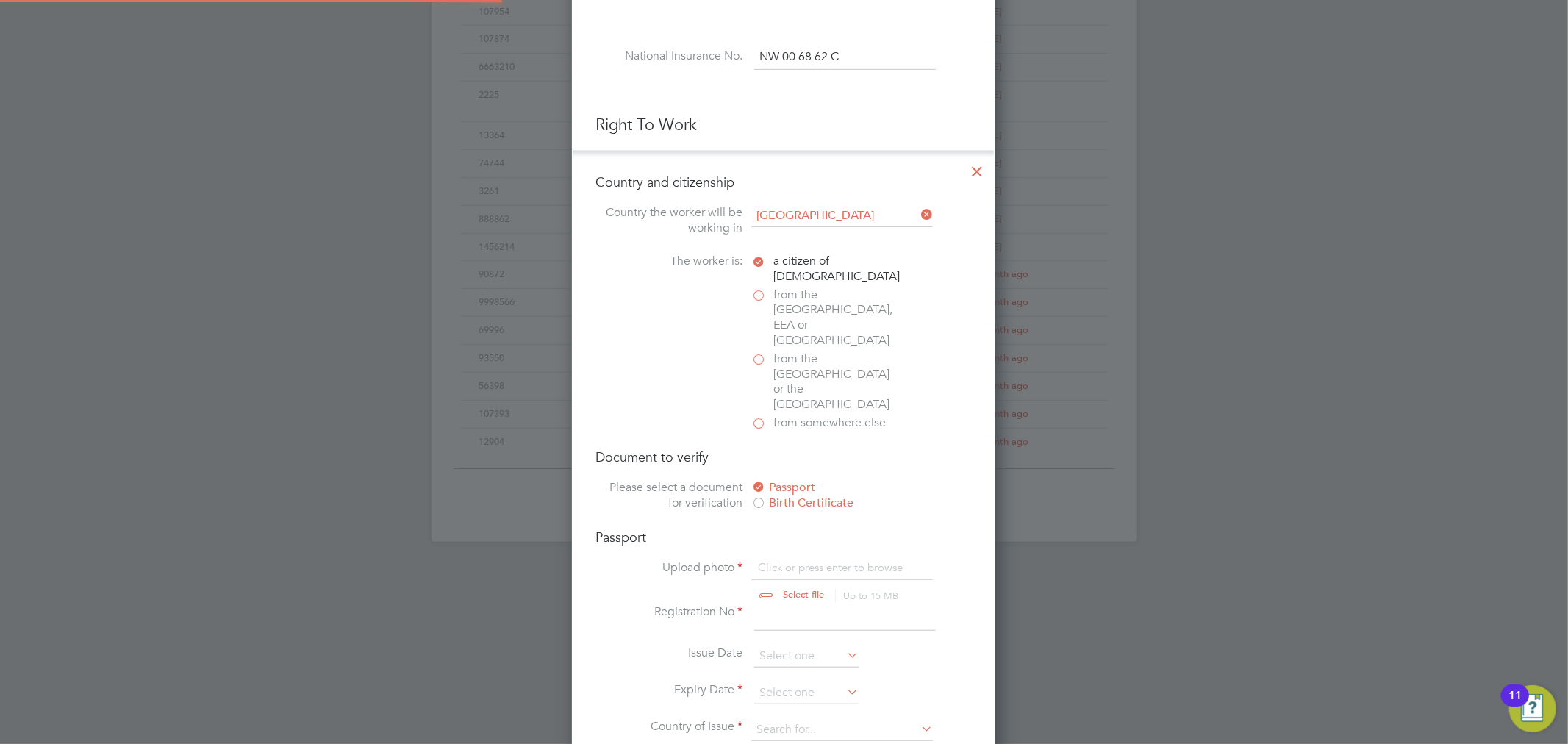
scroll to position [19, 182]
click at [807, 560] on input "file" at bounding box center [817, 581] width 231 height 44
type input "C:\fakepath\Document118574.pdf"
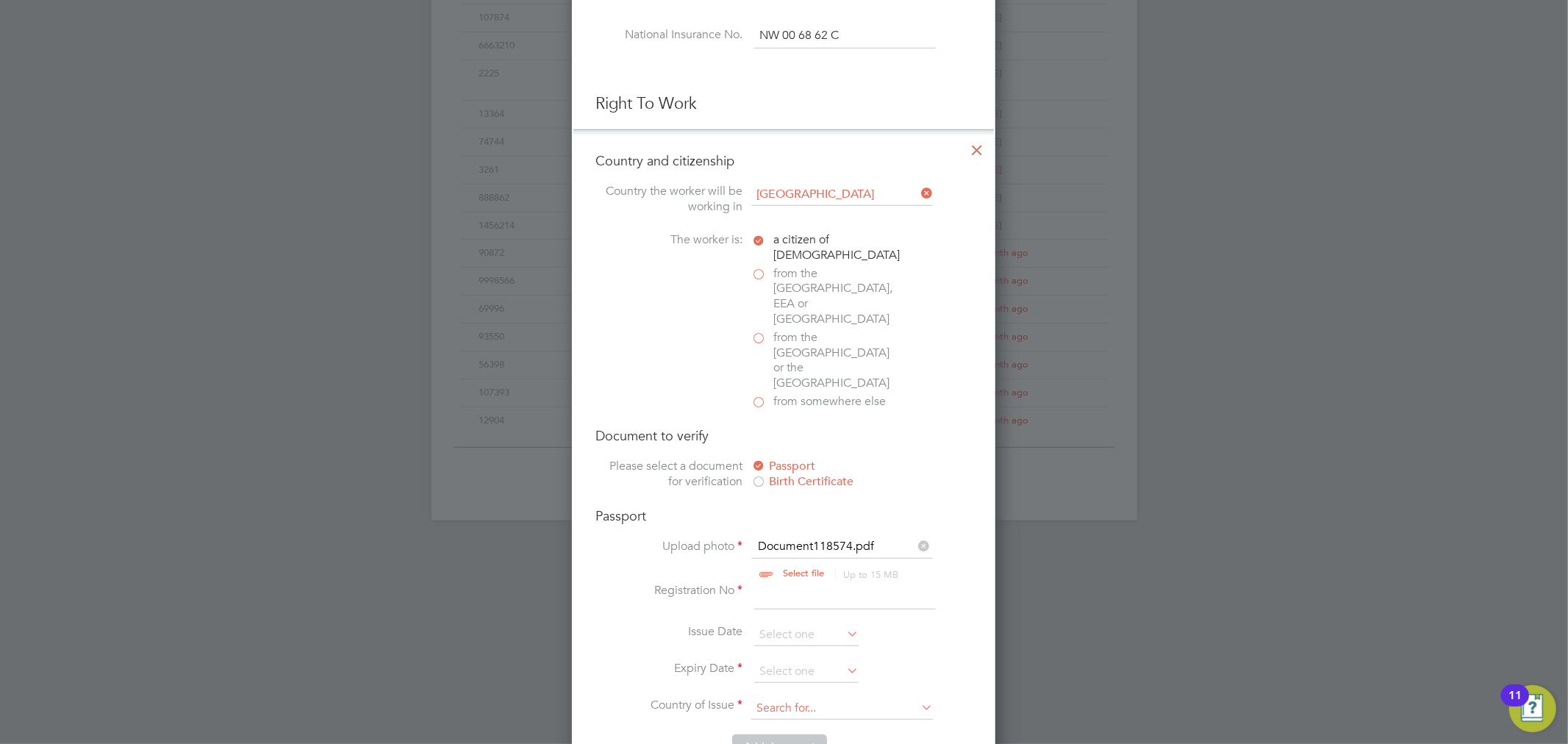
scroll to position [887, 0]
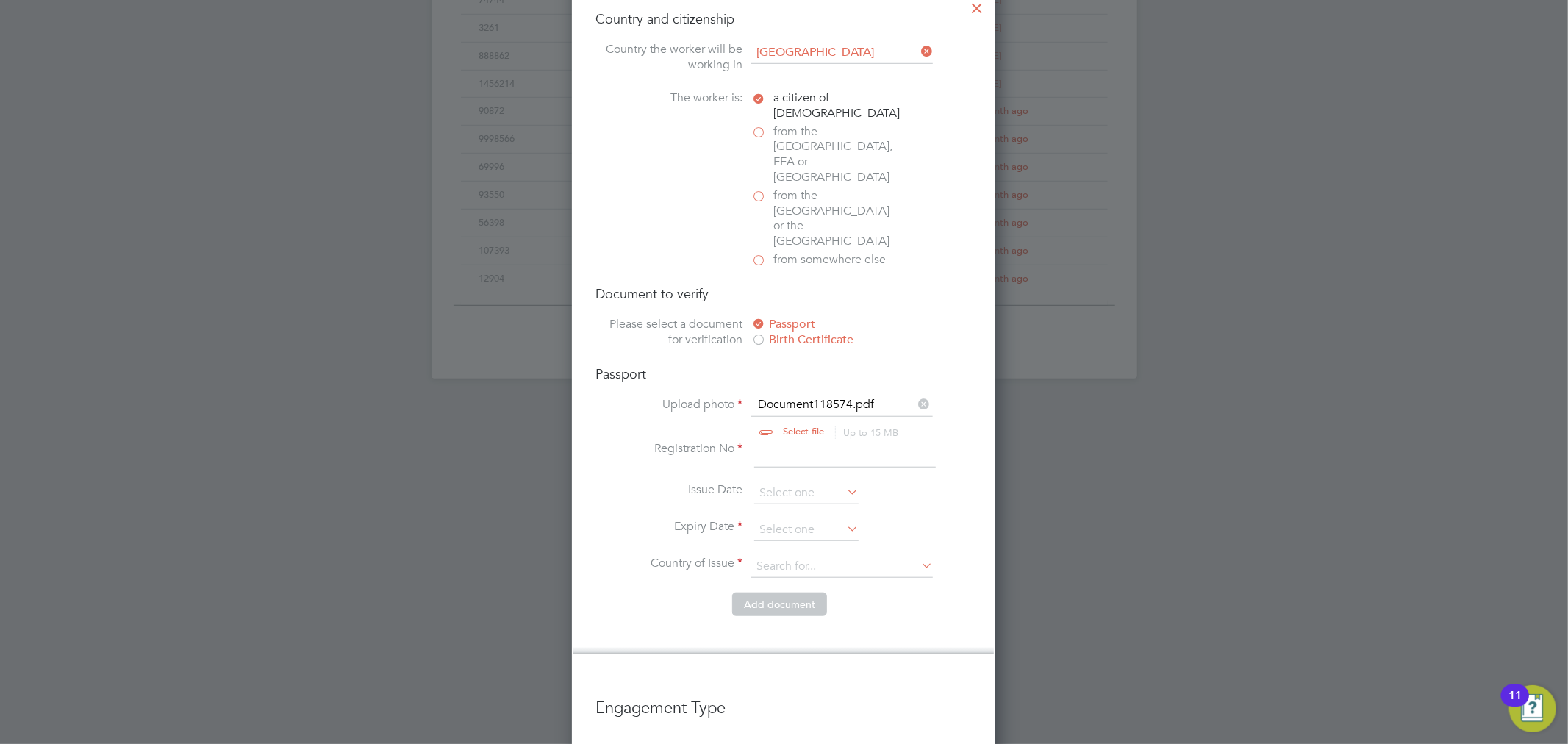
click at [789, 441] on input at bounding box center [845, 453] width 182 height 26
type input "142972855"
click at [798, 519] on input at bounding box center [807, 530] width 105 height 22
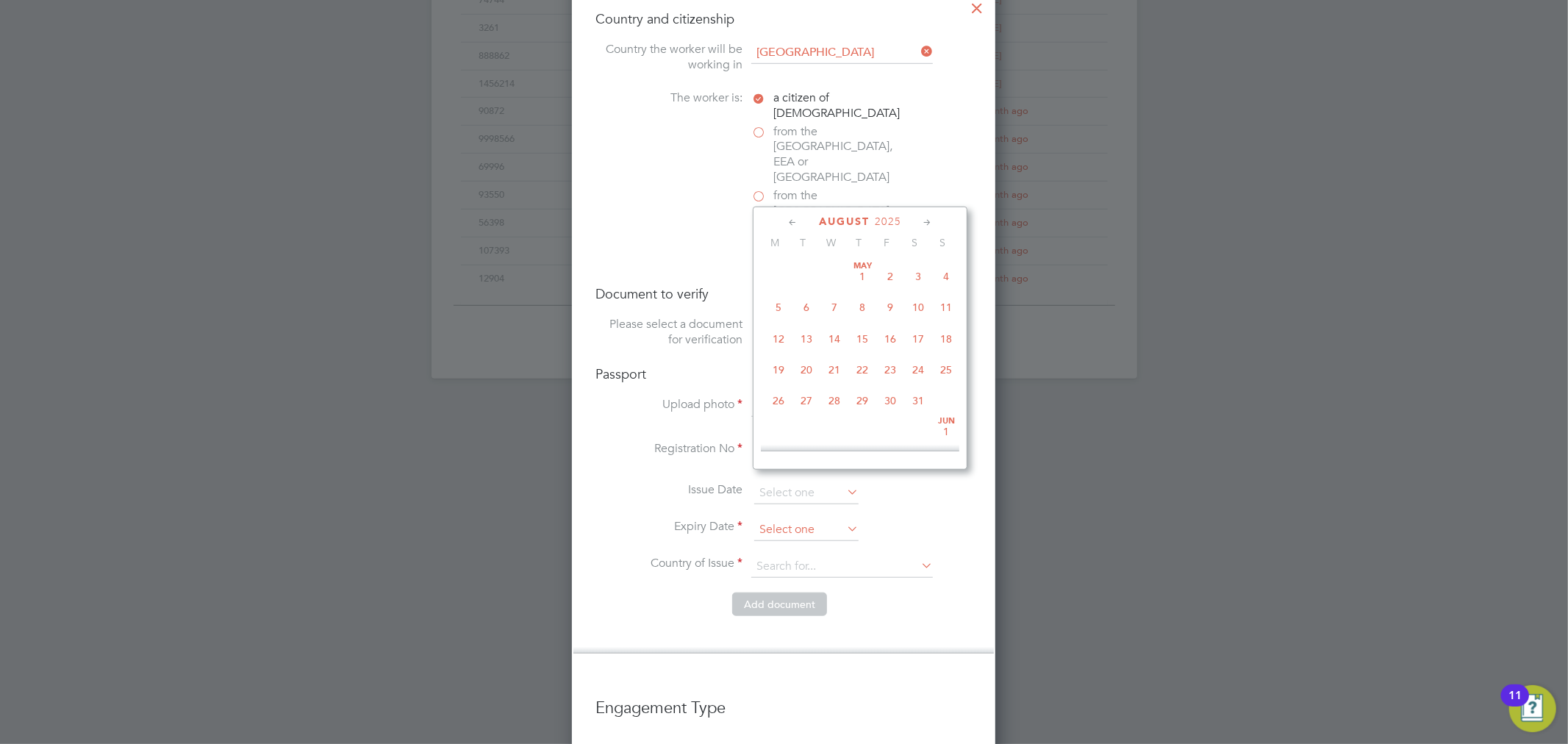
scroll to position [566, 0]
click at [891, 220] on span "2025" at bounding box center [887, 221] width 26 height 13
click at [803, 393] on span "2033" at bounding box center [806, 387] width 28 height 28
click at [921, 330] on span "23" at bounding box center [918, 326] width 28 height 28
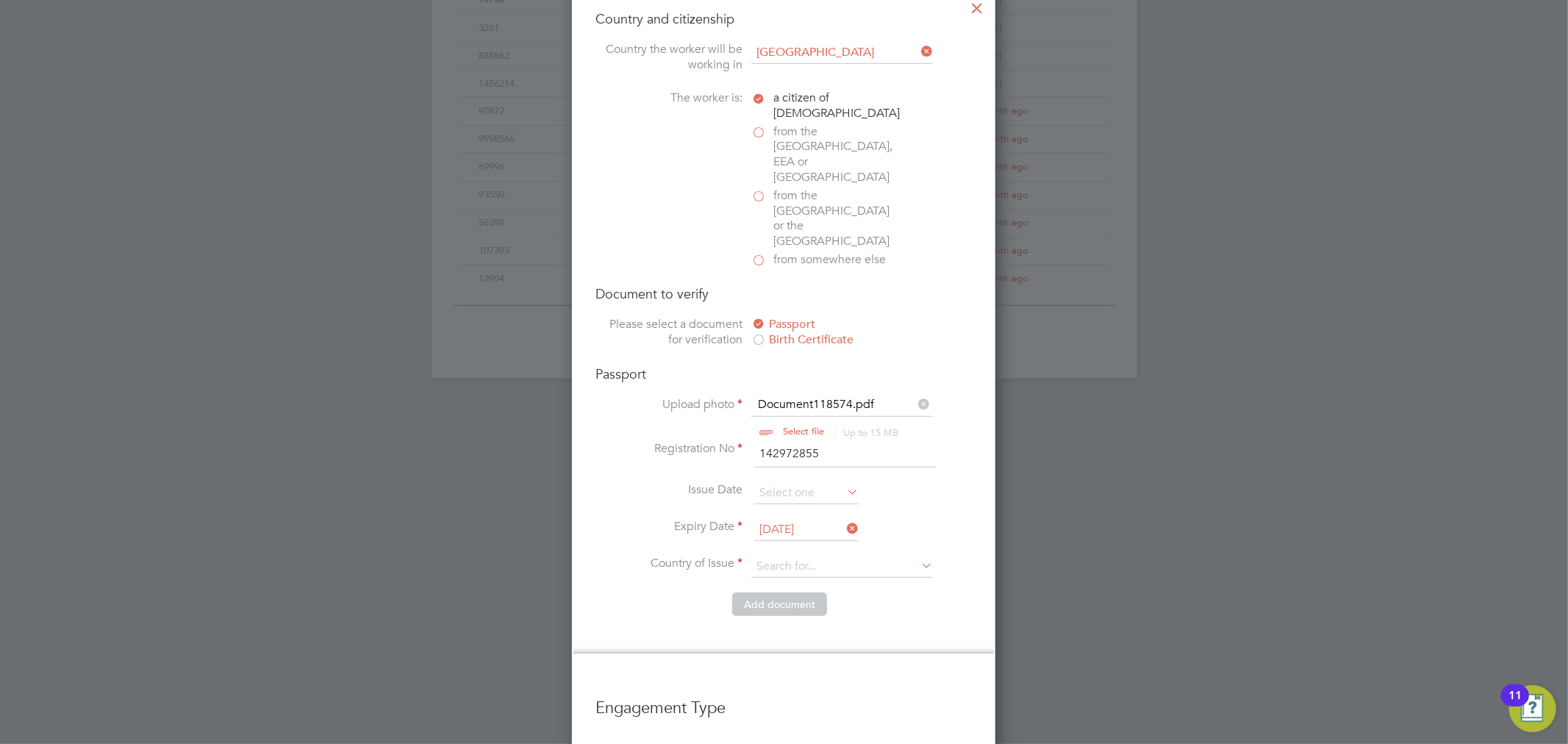
click at [816, 519] on input "[DATE]" at bounding box center [807, 530] width 105 height 22
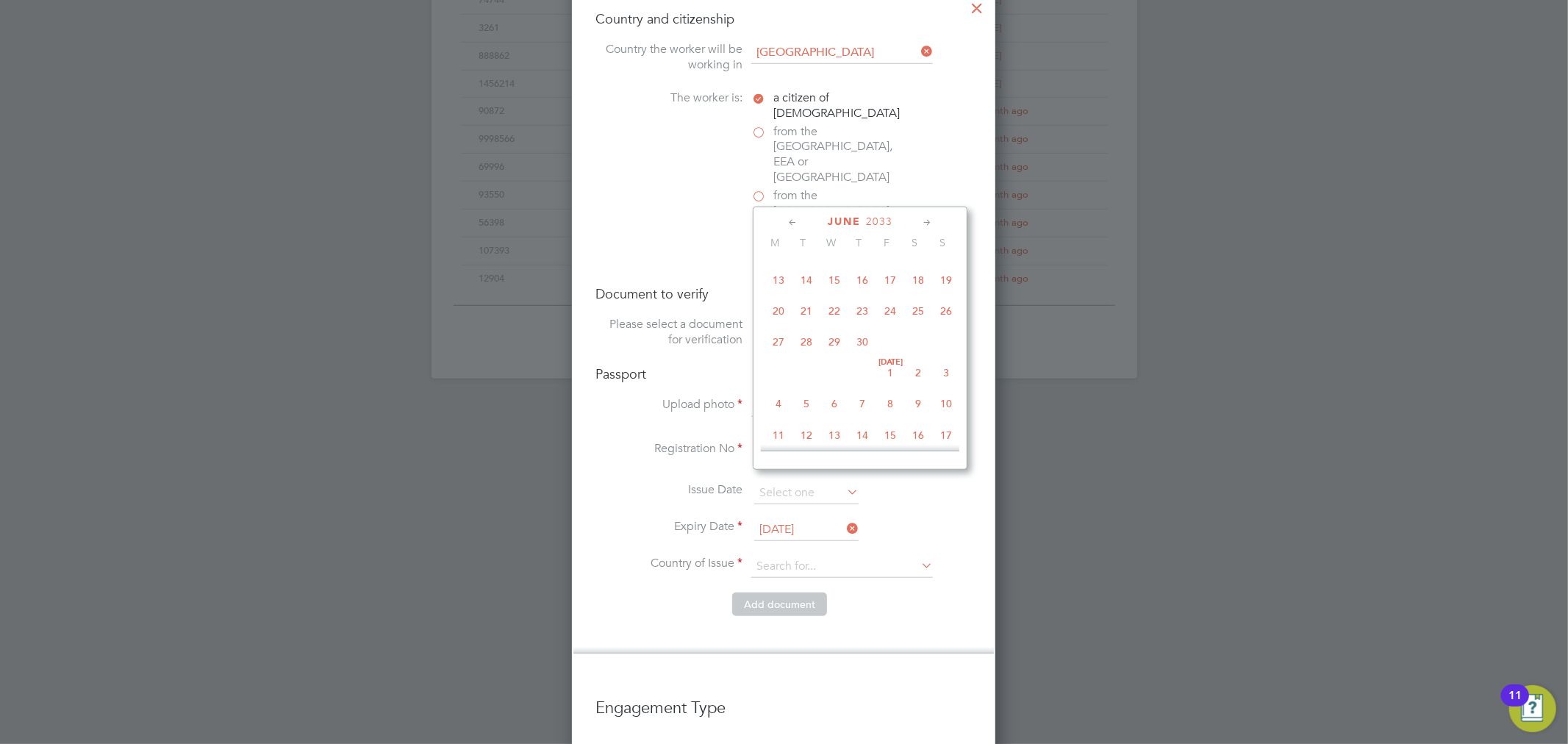
scroll to position [372, 0]
click at [865, 334] on span "23" at bounding box center [862, 339] width 28 height 28
type input "[DATE]"
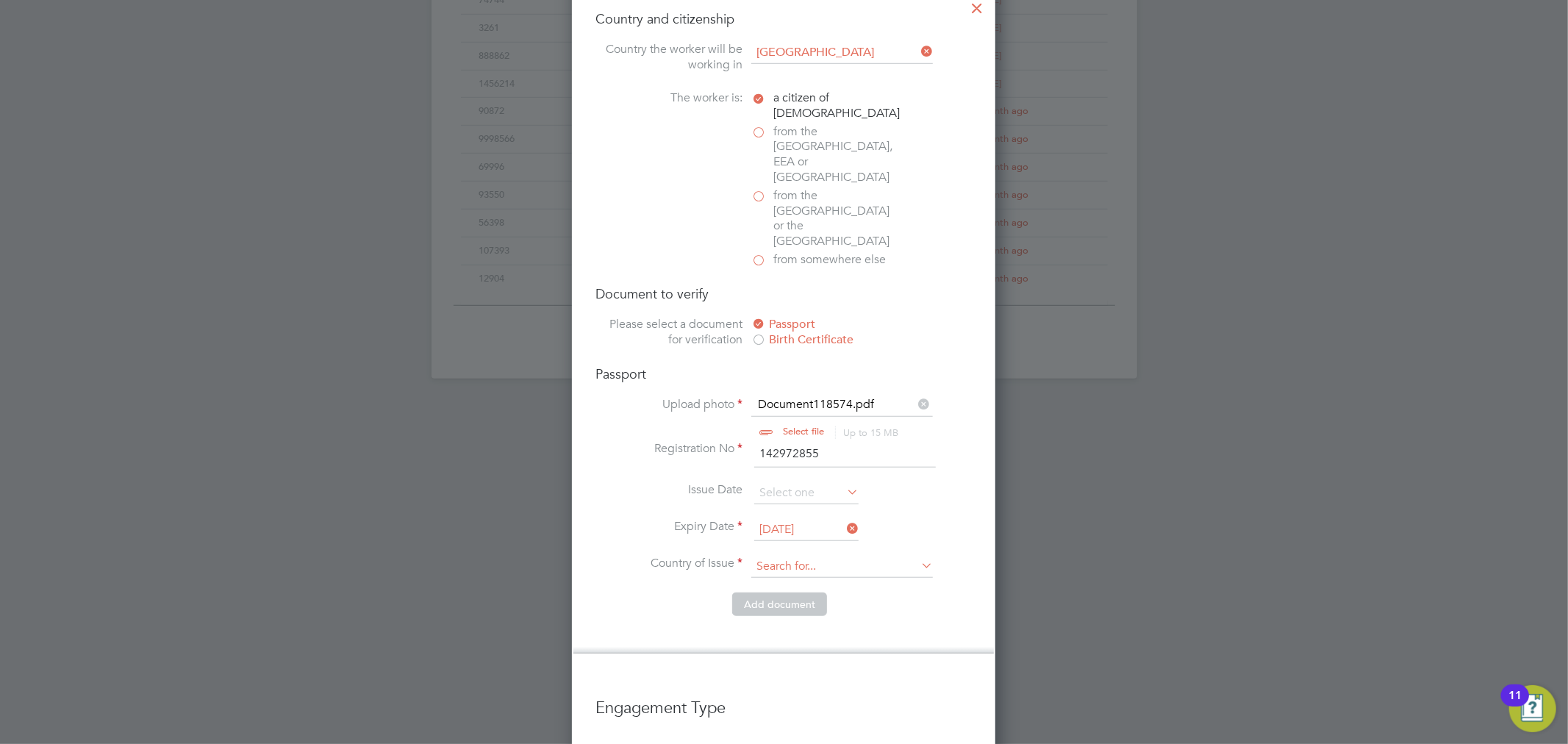
click at [835, 555] on input at bounding box center [842, 566] width 182 height 22
click at [917, 535] on li "United King dom" at bounding box center [842, 537] width 183 height 20
type input "[GEOGRAPHIC_DATA]"
click at [803, 592] on button "Add document" at bounding box center [779, 604] width 95 height 23
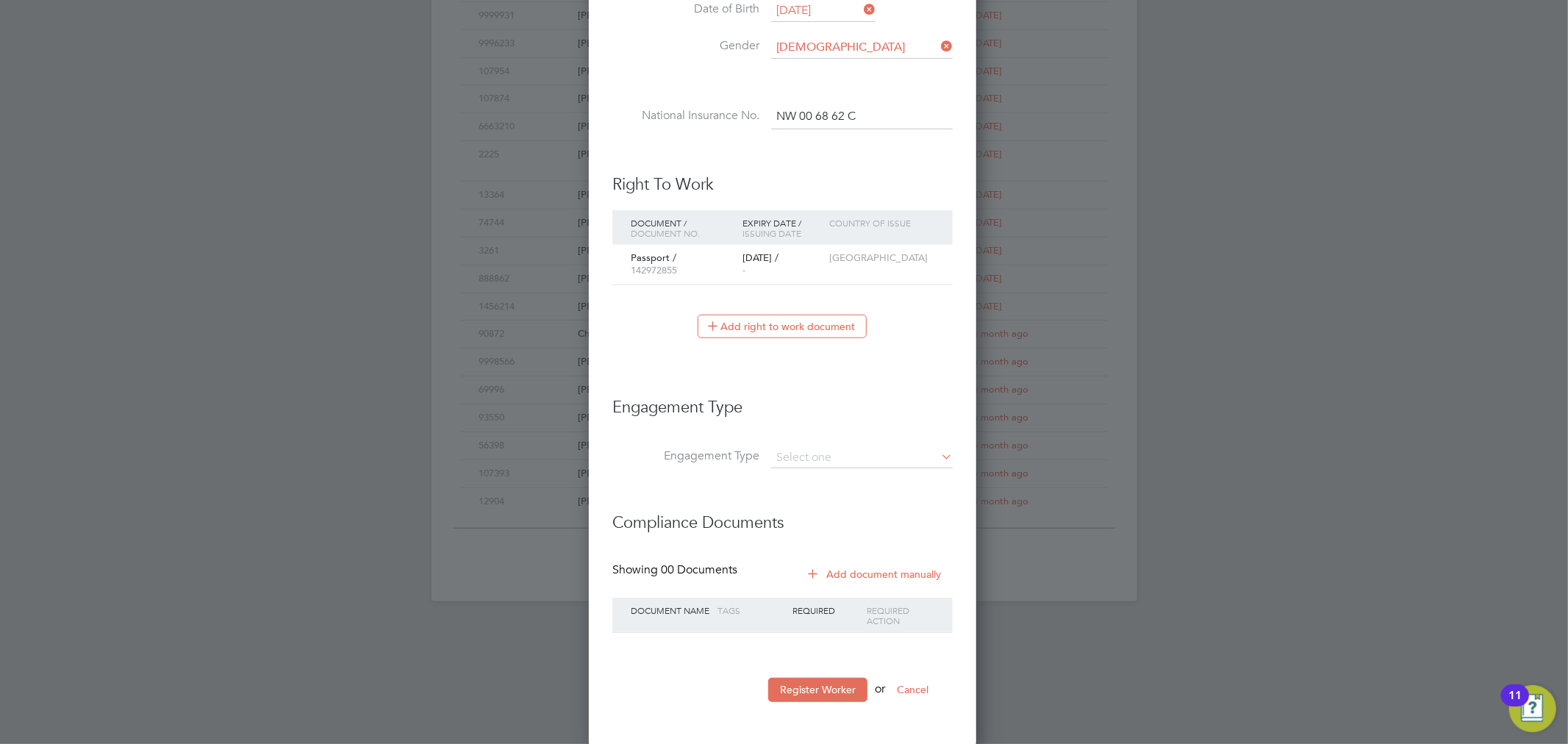
scroll to position [1353, 390]
click at [865, 449] on input at bounding box center [862, 458] width 182 height 21
click at [831, 489] on li "PAYE Direct" at bounding box center [862, 498] width 183 height 22
type input "PAYE Direct"
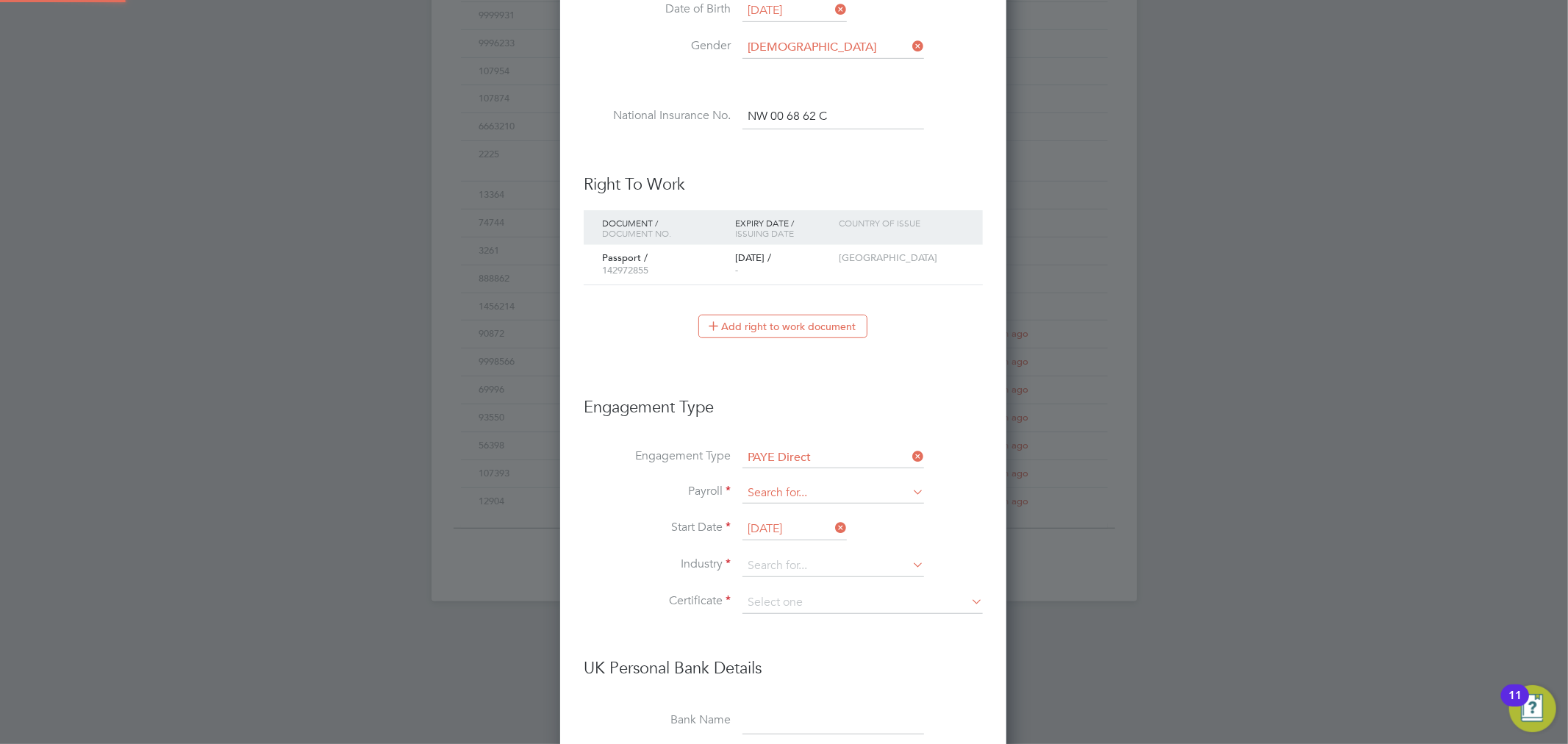
scroll to position [1781, 446]
click at [773, 488] on input at bounding box center [833, 493] width 182 height 21
click at [788, 508] on li "Agency PAYE" at bounding box center [833, 513] width 183 height 22
type input "Agency PAYE"
click at [784, 556] on input at bounding box center [833, 565] width 182 height 22
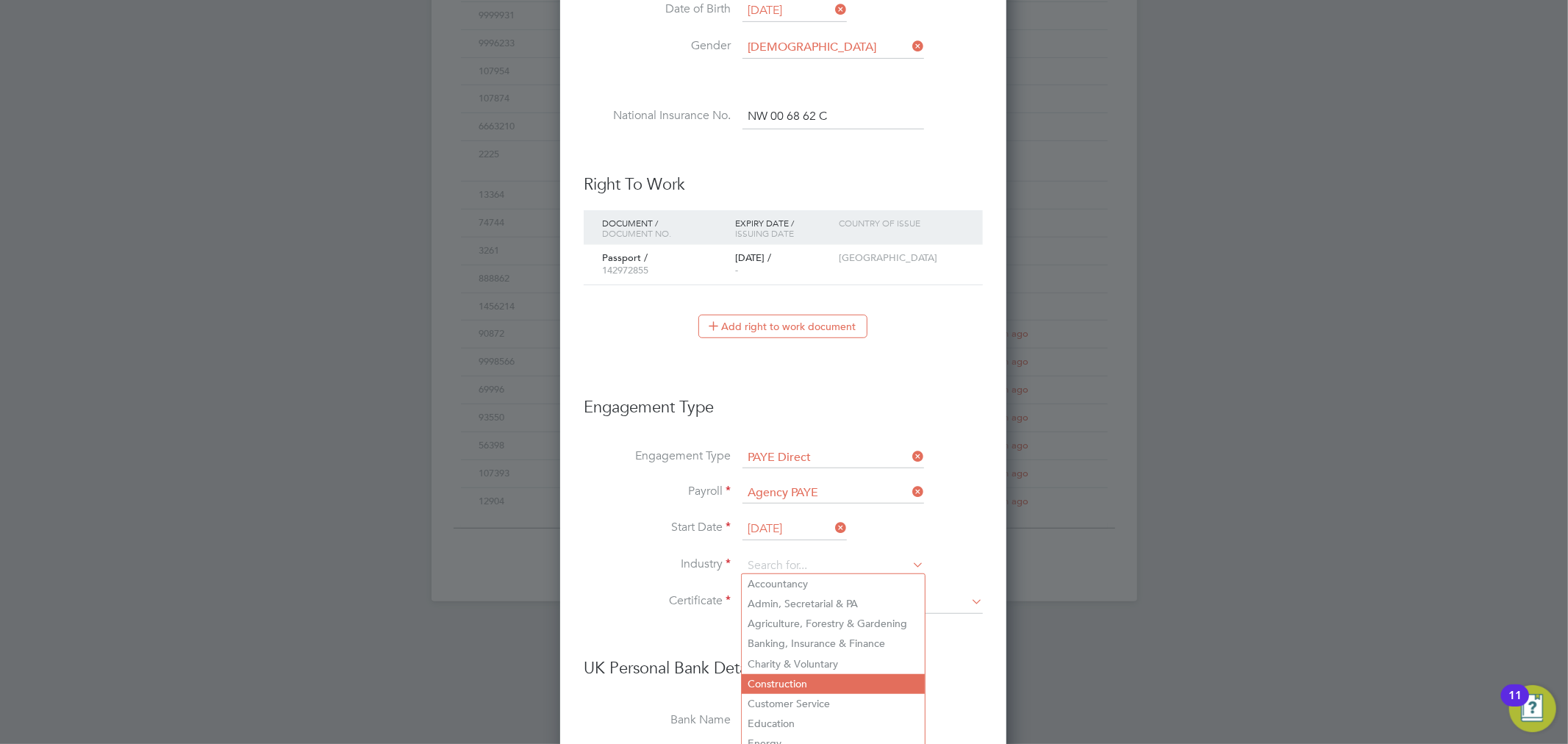
click at [796, 679] on li "Construction" at bounding box center [833, 684] width 183 height 20
type input "Construction"
click at [791, 591] on input at bounding box center [863, 602] width 240 height 22
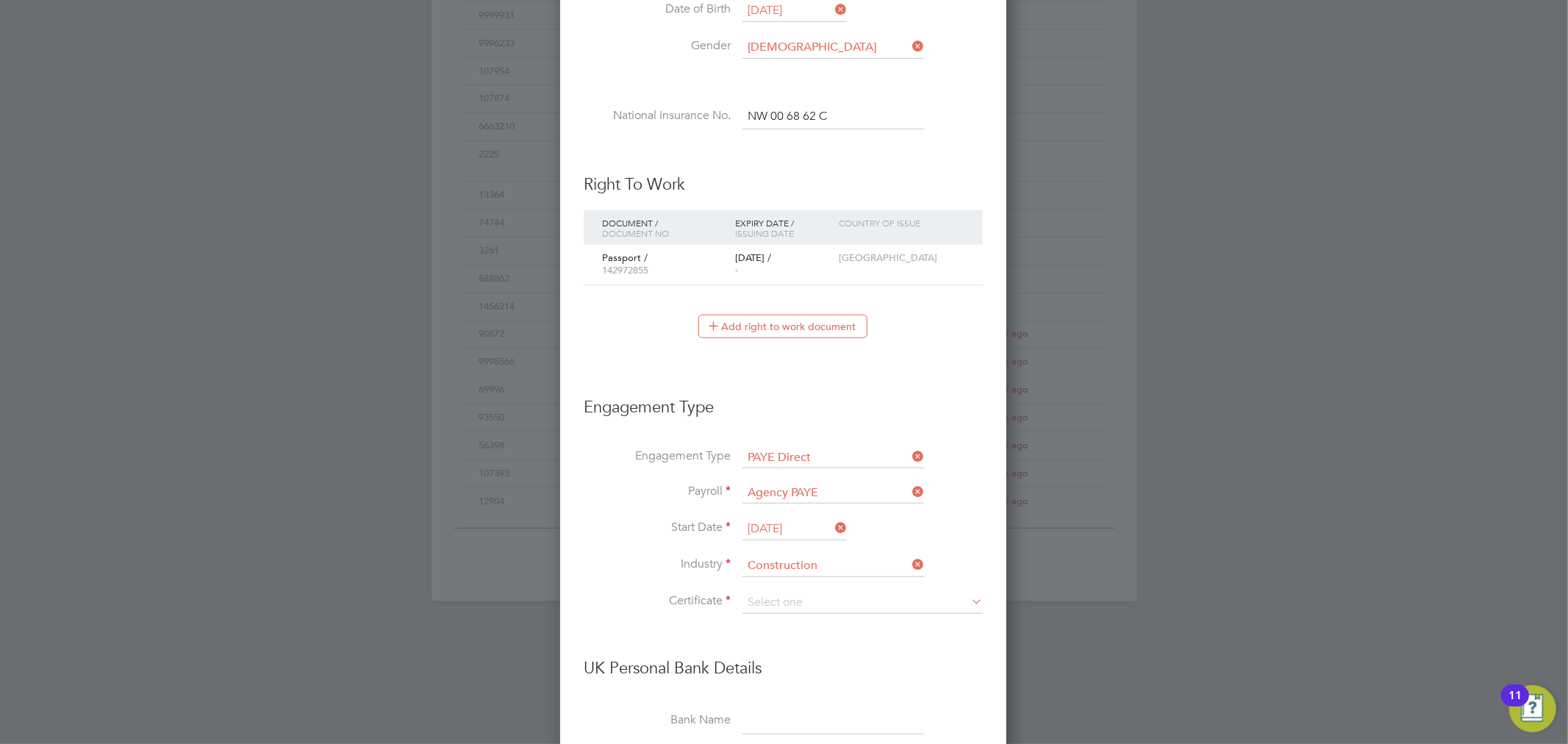
click at [795, 653] on li "Don't know" at bounding box center [863, 657] width 242 height 19
type input "Don't know"
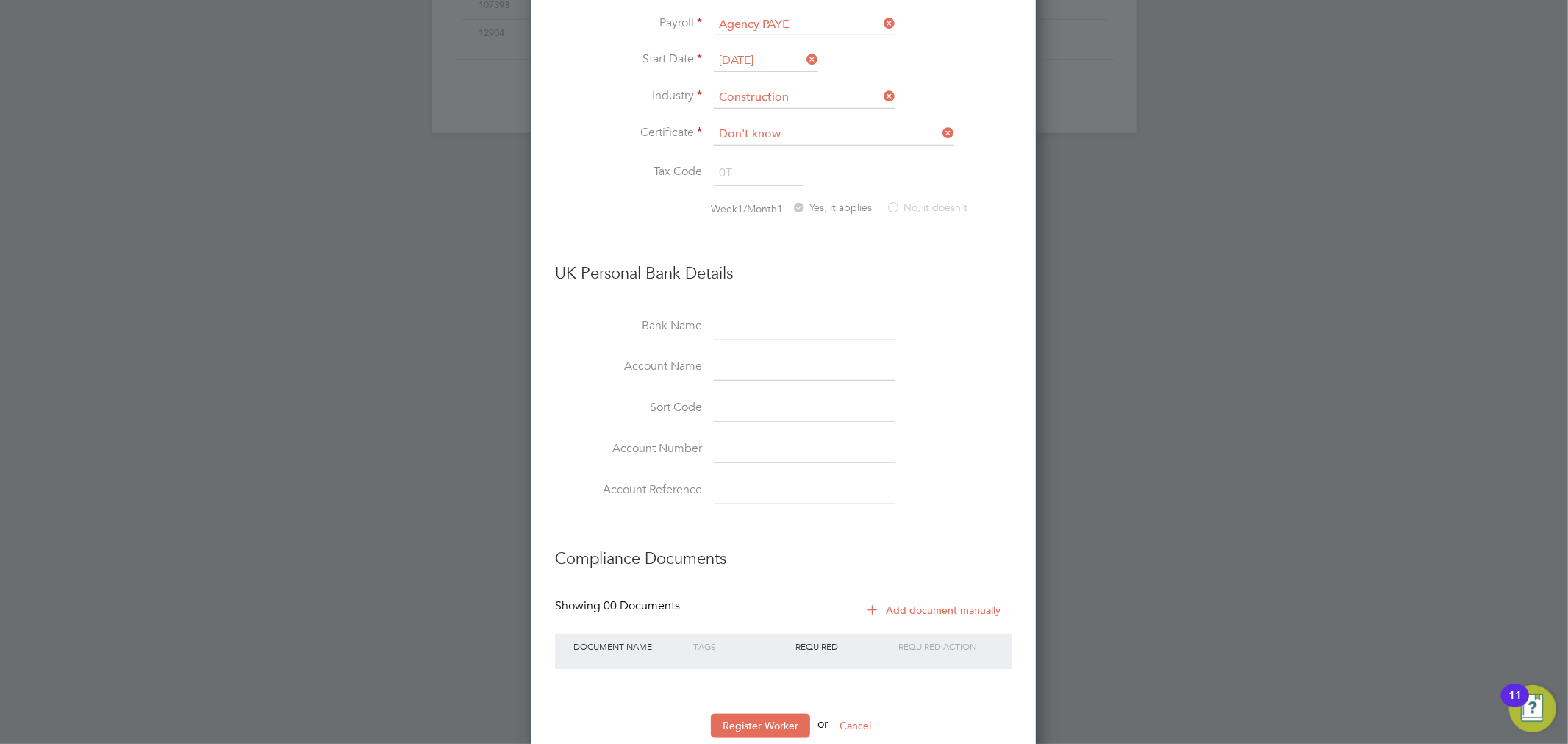
scroll to position [1166, 0]
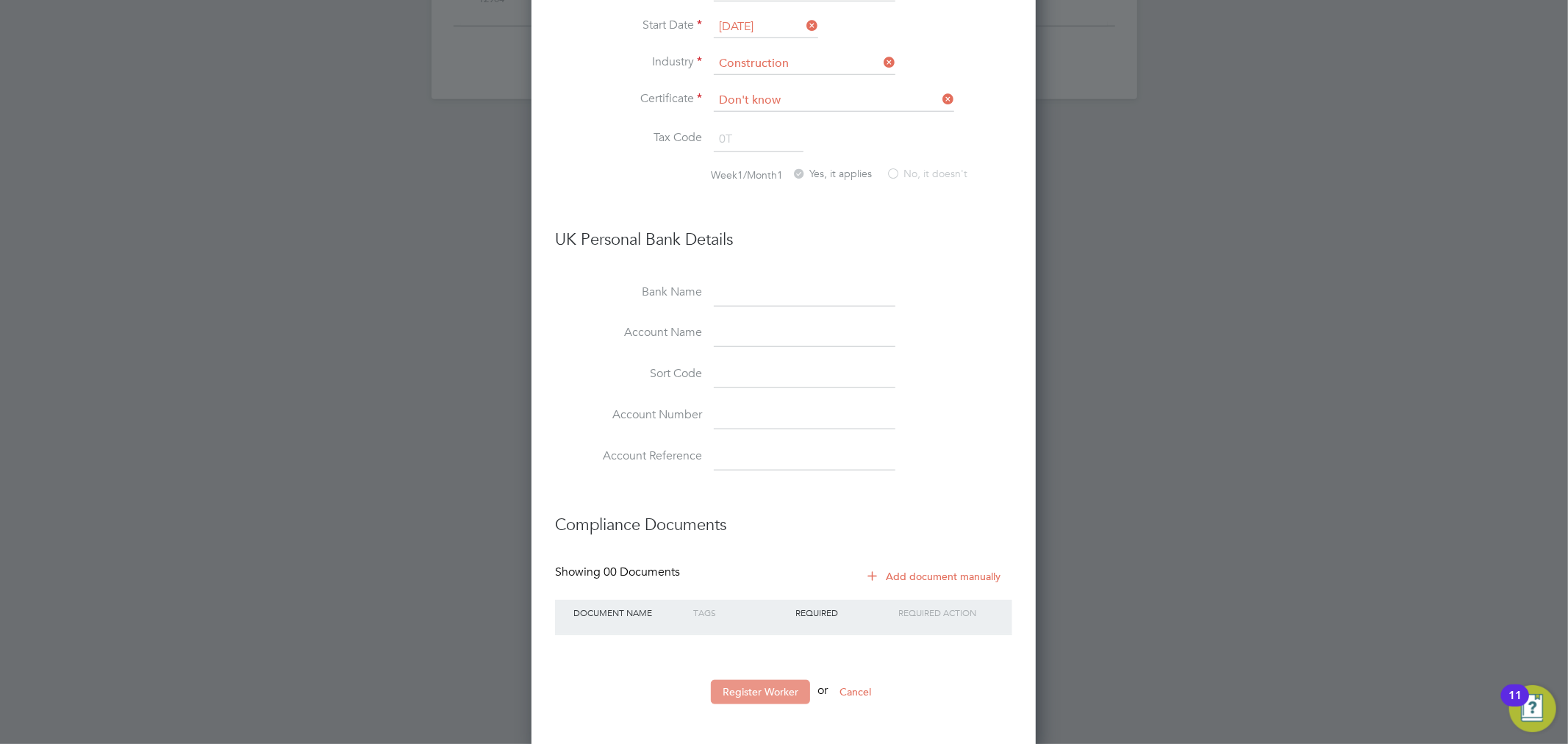
click at [765, 680] on button "Register Worker" at bounding box center [761, 692] width 99 height 23
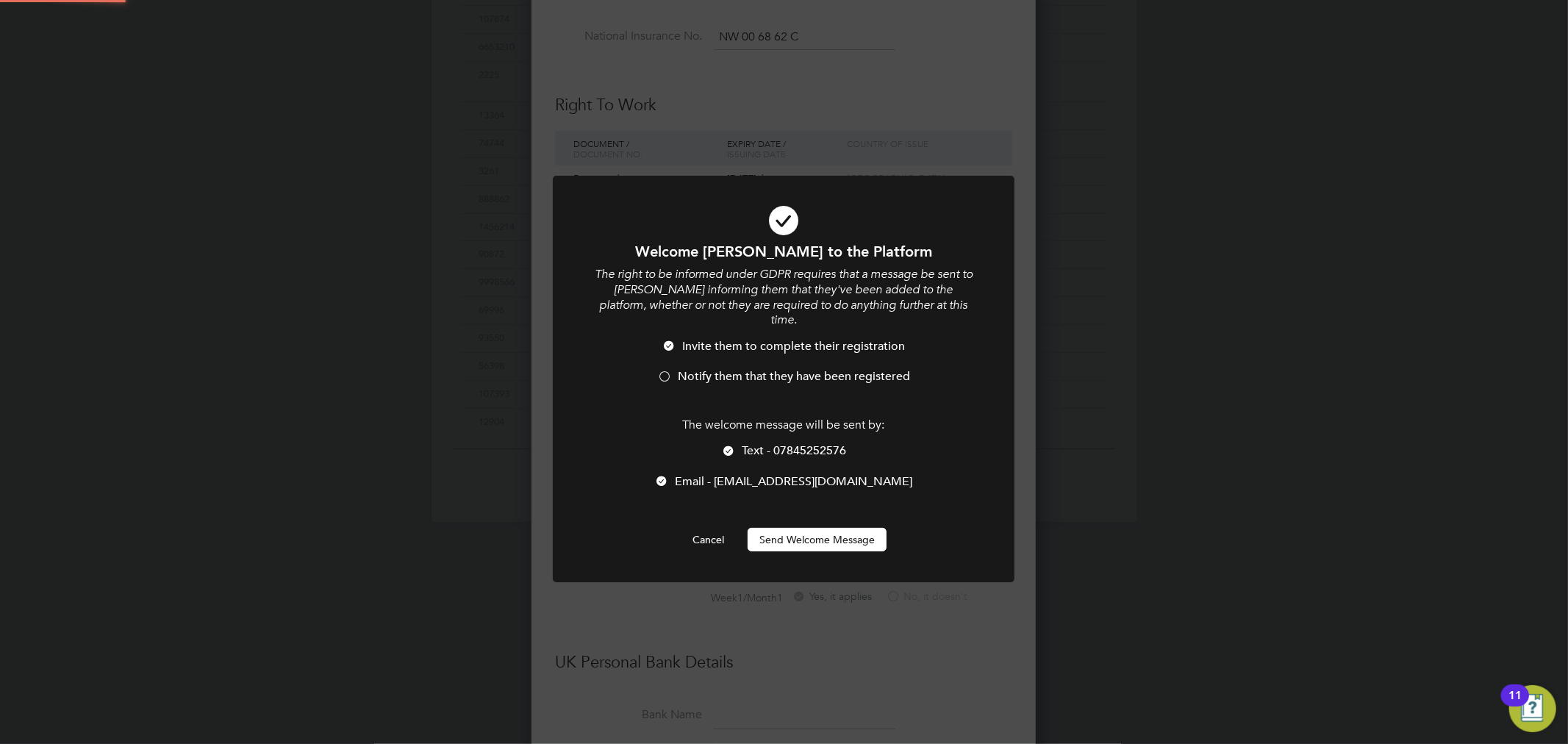
scroll to position [0, 0]
click at [736, 369] on span "Notify them that they have been registered" at bounding box center [793, 377] width 232 height 14
click at [744, 443] on span "Text - 07845252576" at bounding box center [794, 451] width 105 height 14
click at [799, 527] on button "Send Welcome Message" at bounding box center [817, 539] width 139 height 23
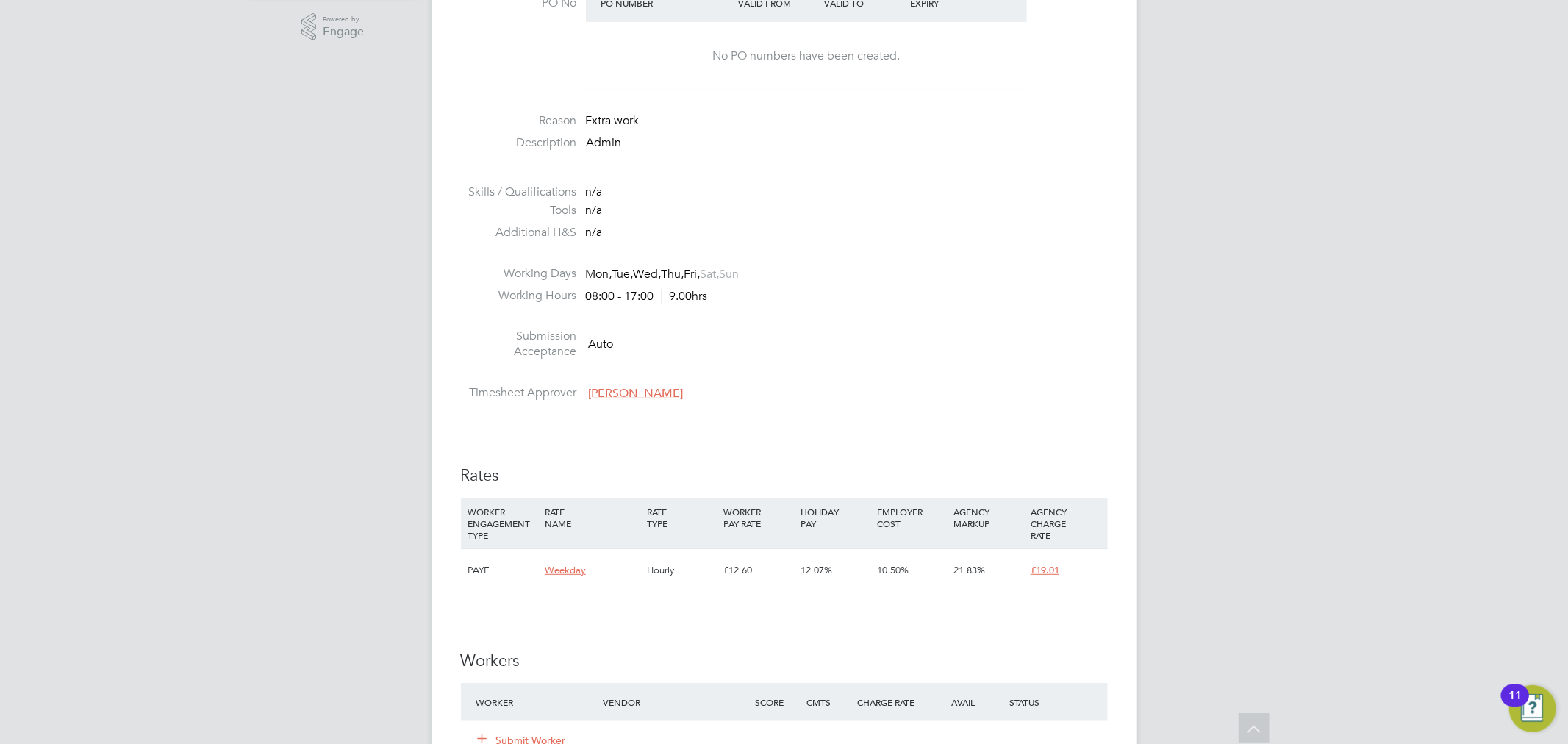
scroll to position [816, 0]
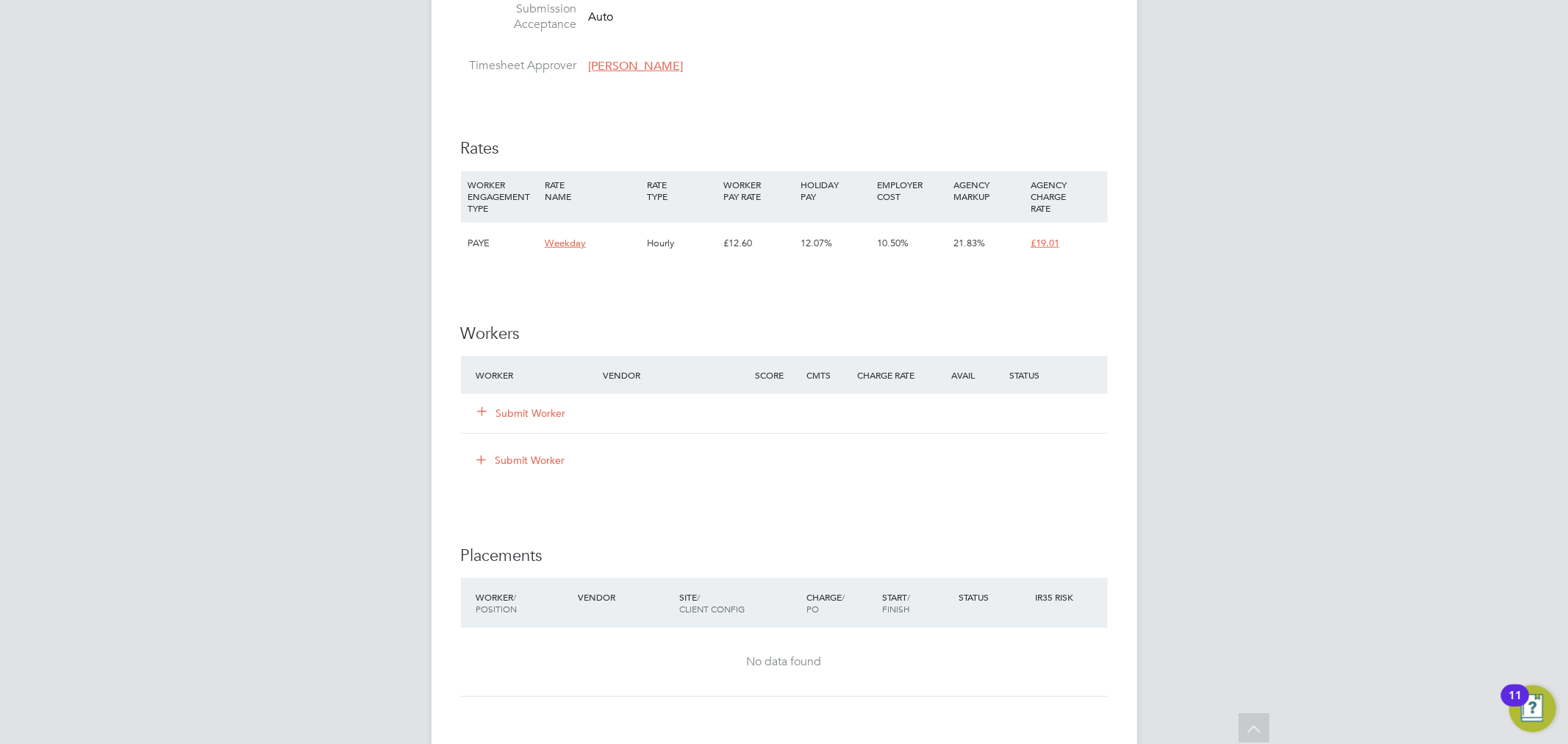
click at [530, 420] on button "Submit Worker" at bounding box center [523, 413] width 89 height 14
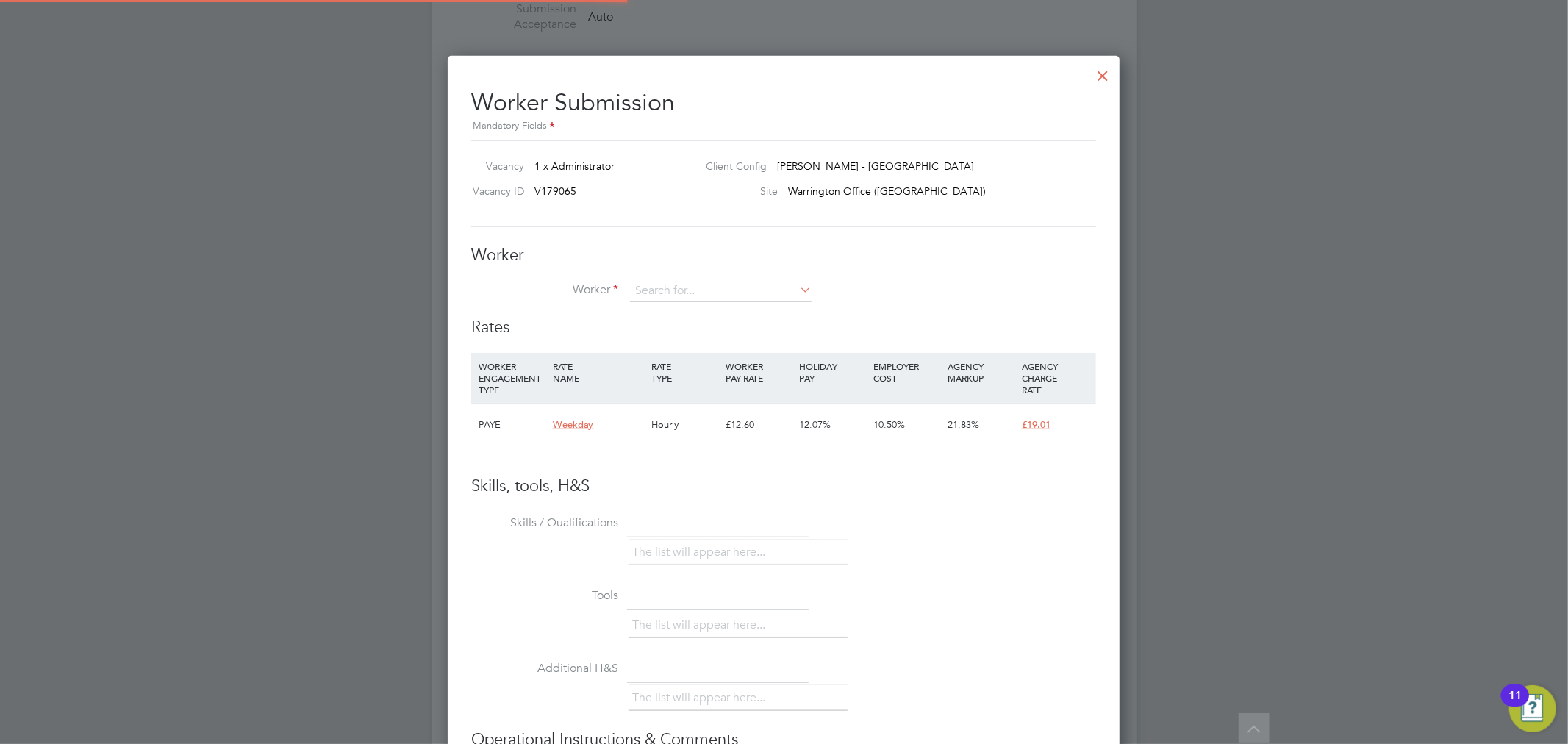
scroll to position [907, 673]
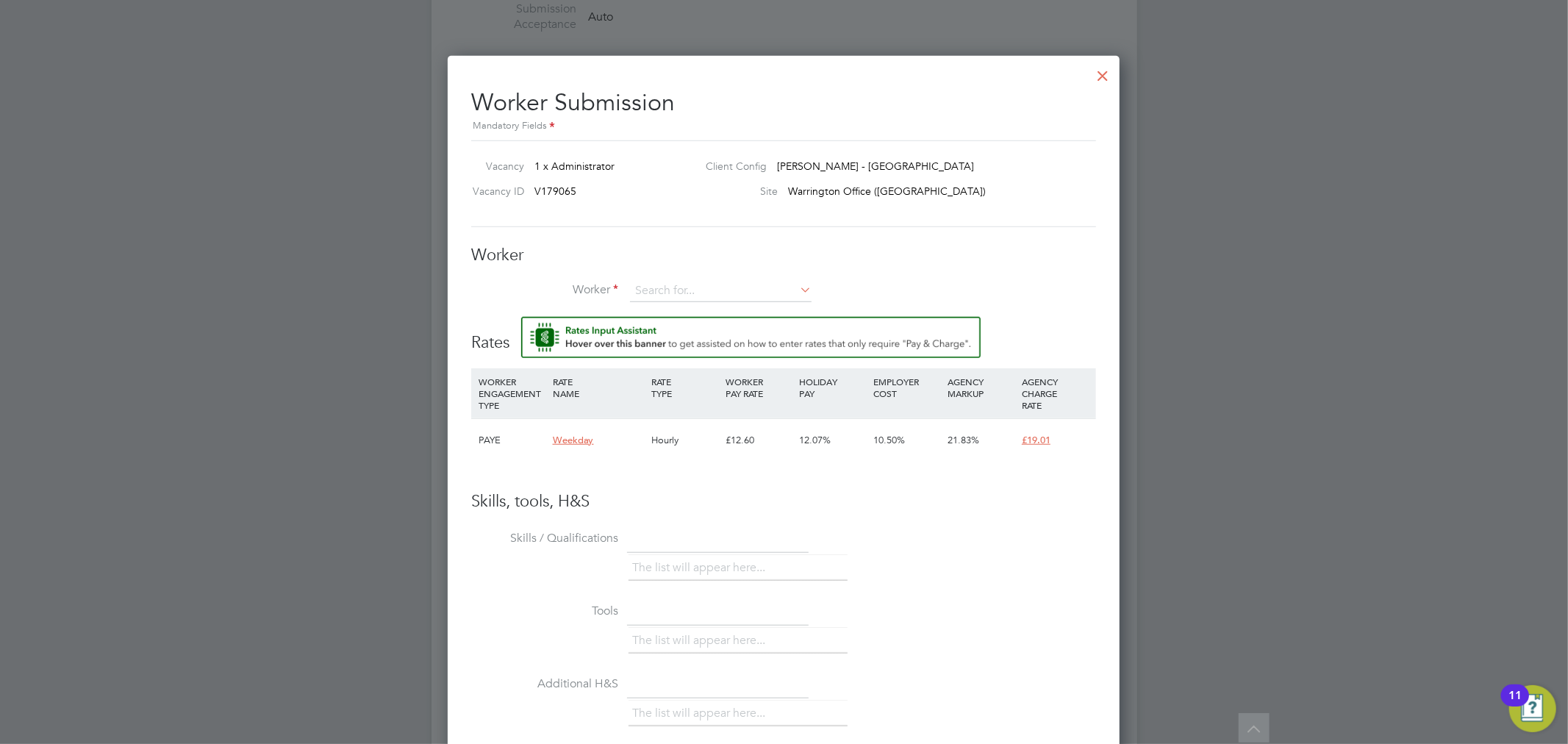
click at [673, 305] on li "Worker" at bounding box center [784, 298] width 625 height 37
click at [675, 298] on input at bounding box center [720, 291] width 182 height 22
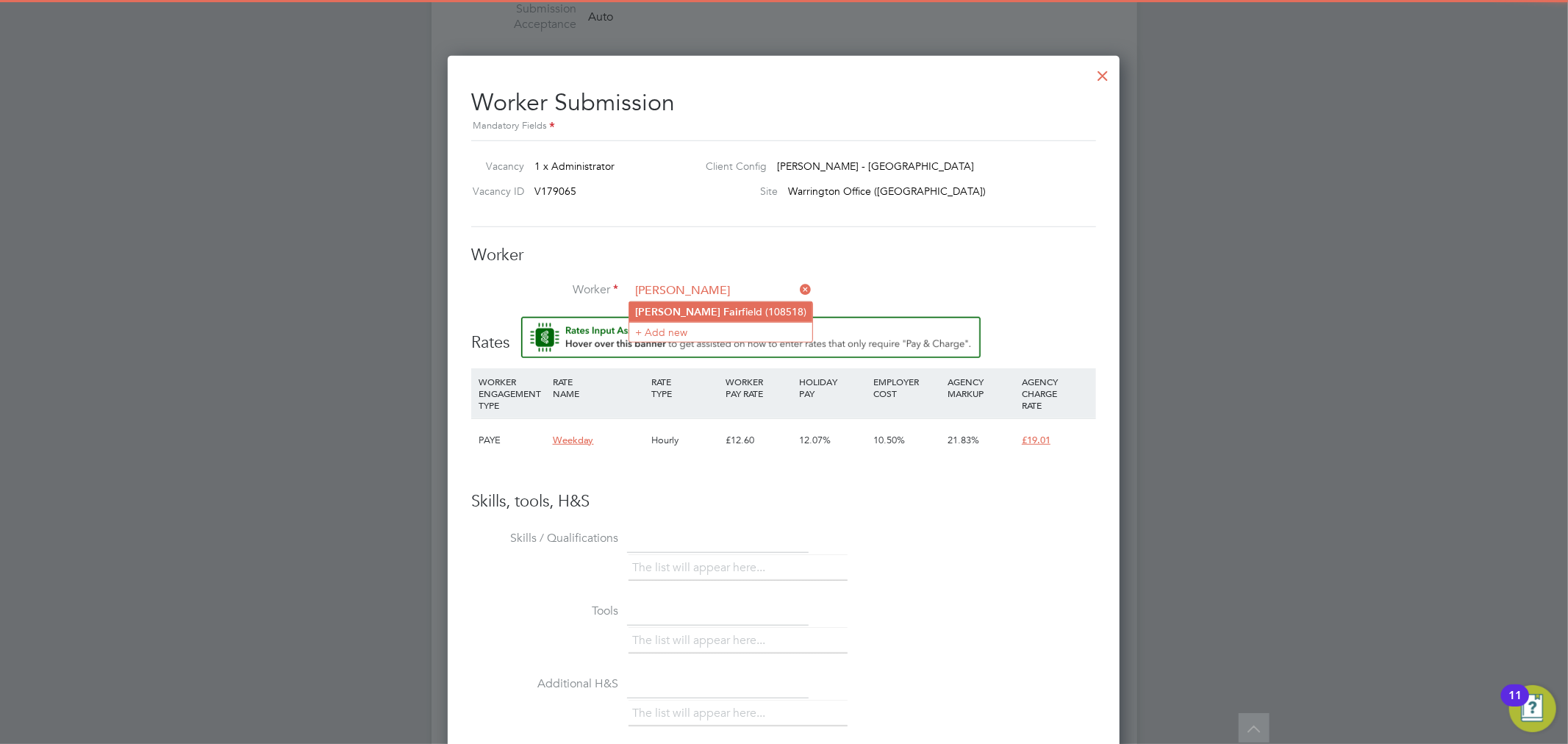
click at [678, 302] on li "Diane Fair field (108518)" at bounding box center [721, 312] width 183 height 20
type input "Diane Fairfield (108518)"
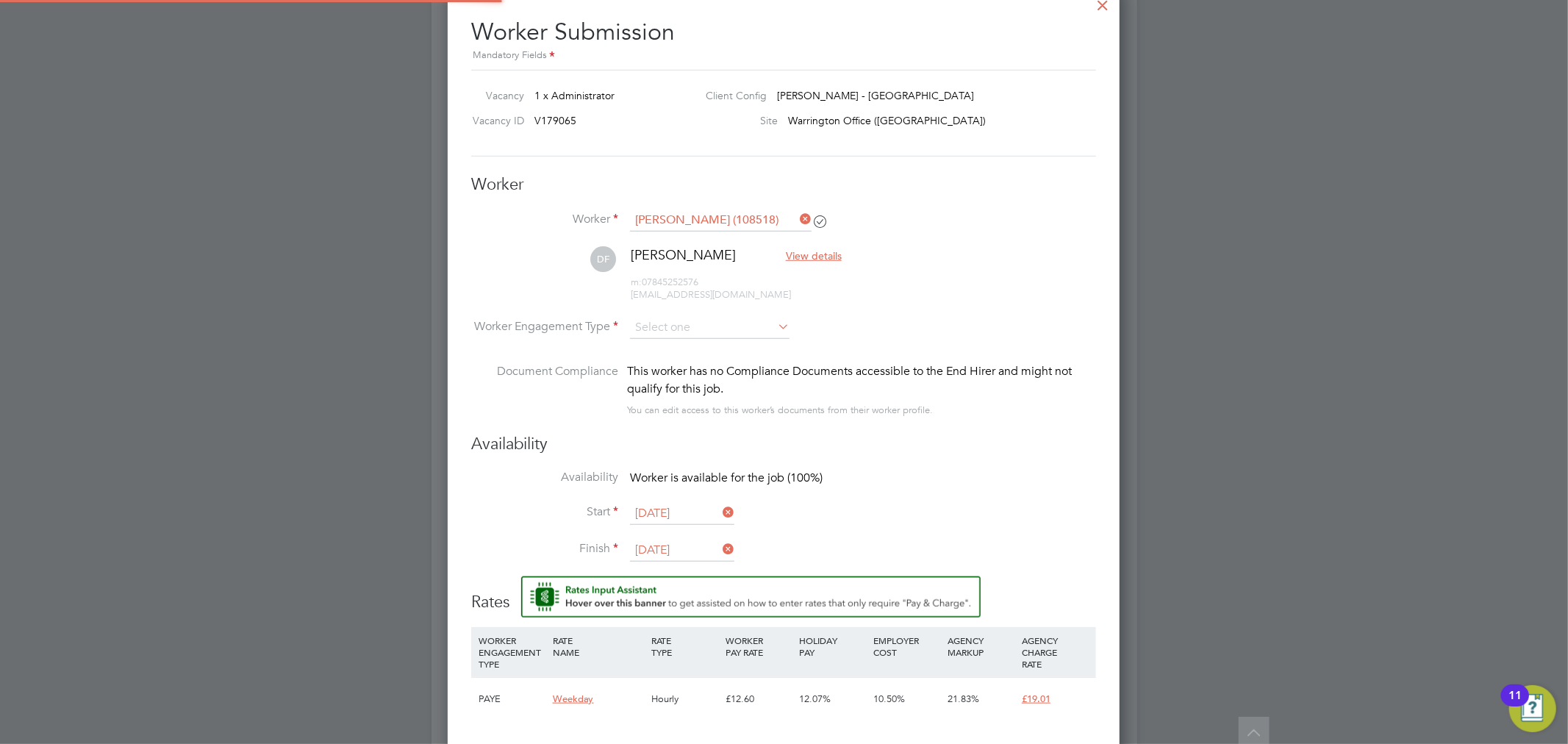
scroll to position [897, 0]
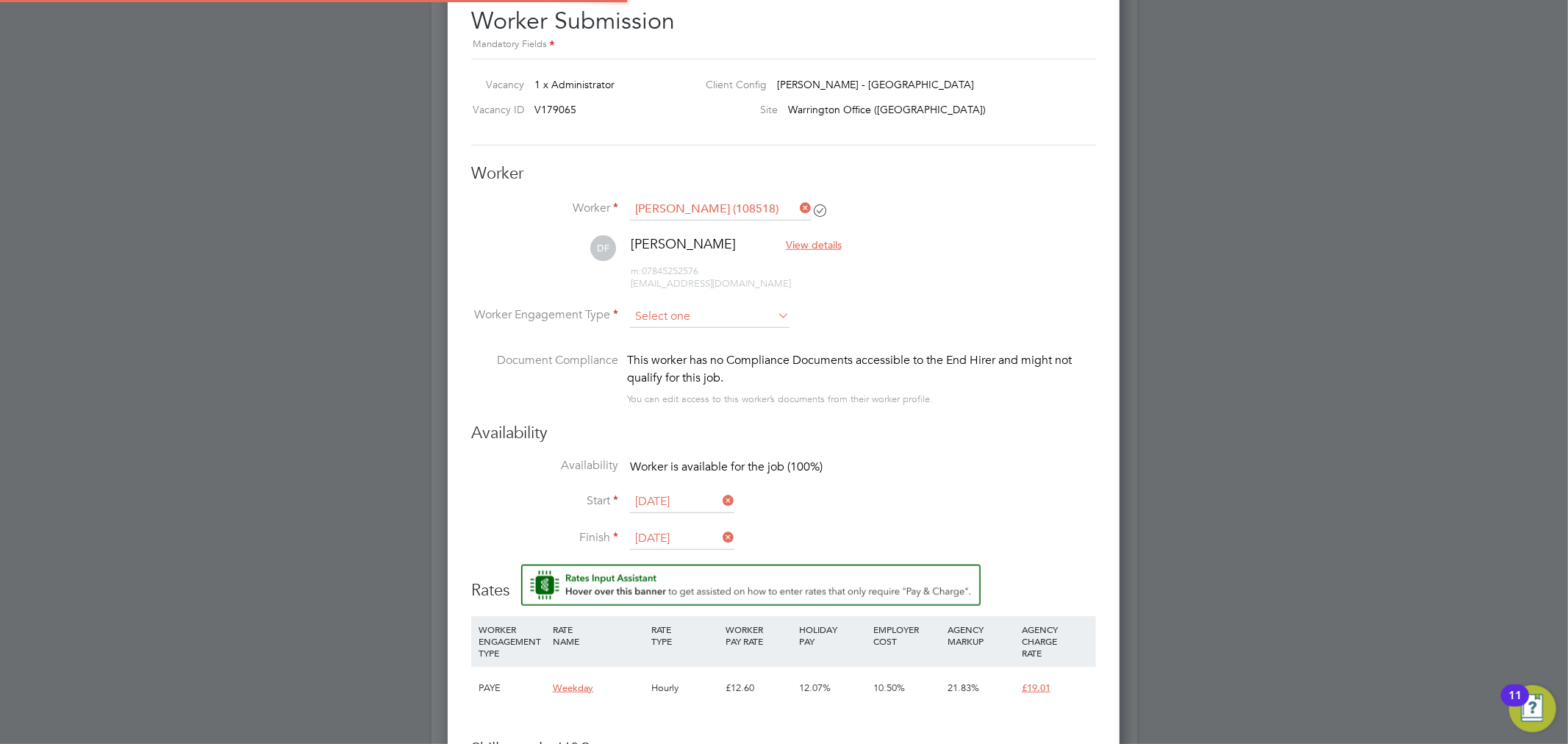
click at [677, 313] on input at bounding box center [709, 317] width 160 height 22
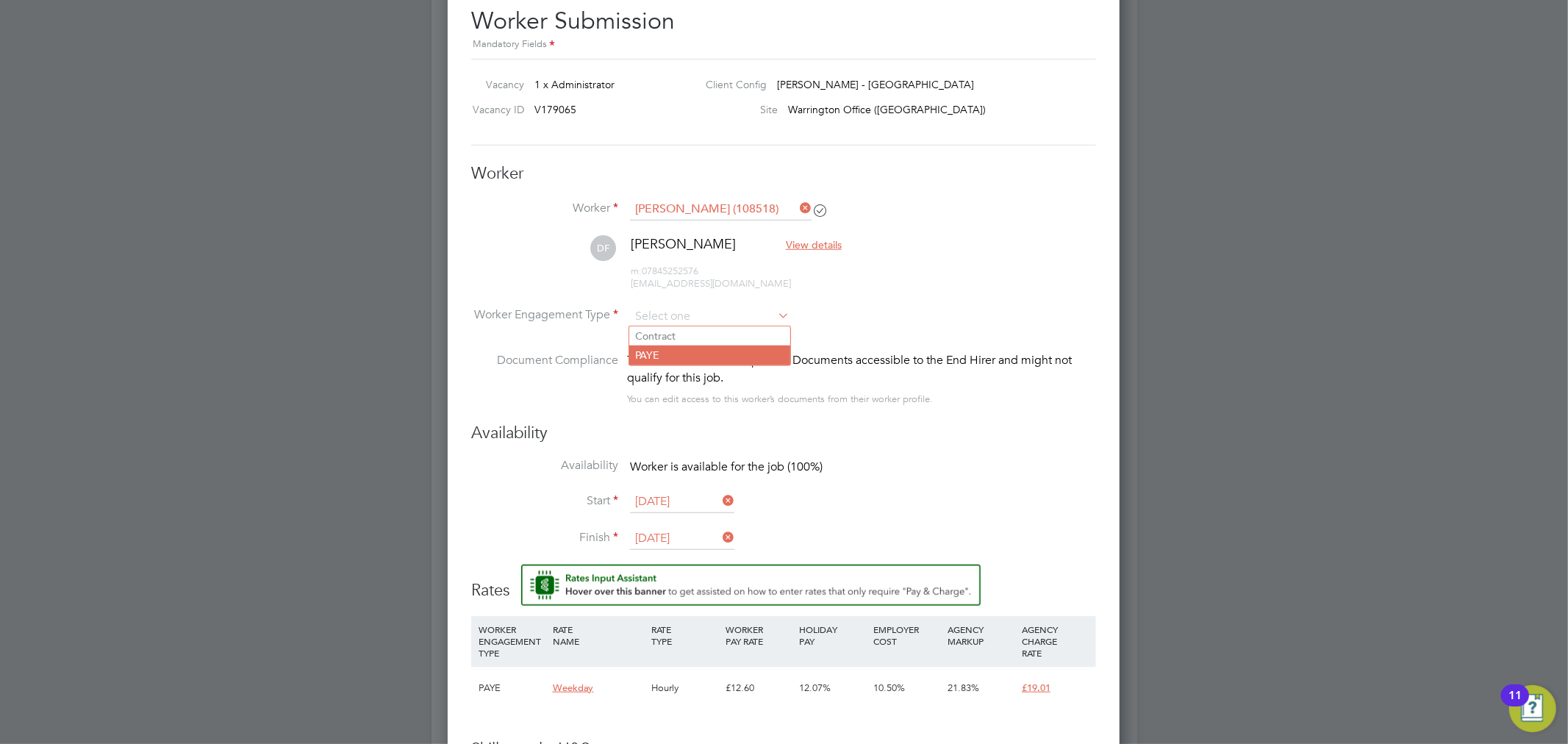
click at [699, 347] on li "PAYE" at bounding box center [710, 354] width 161 height 19
type input "PAYE"
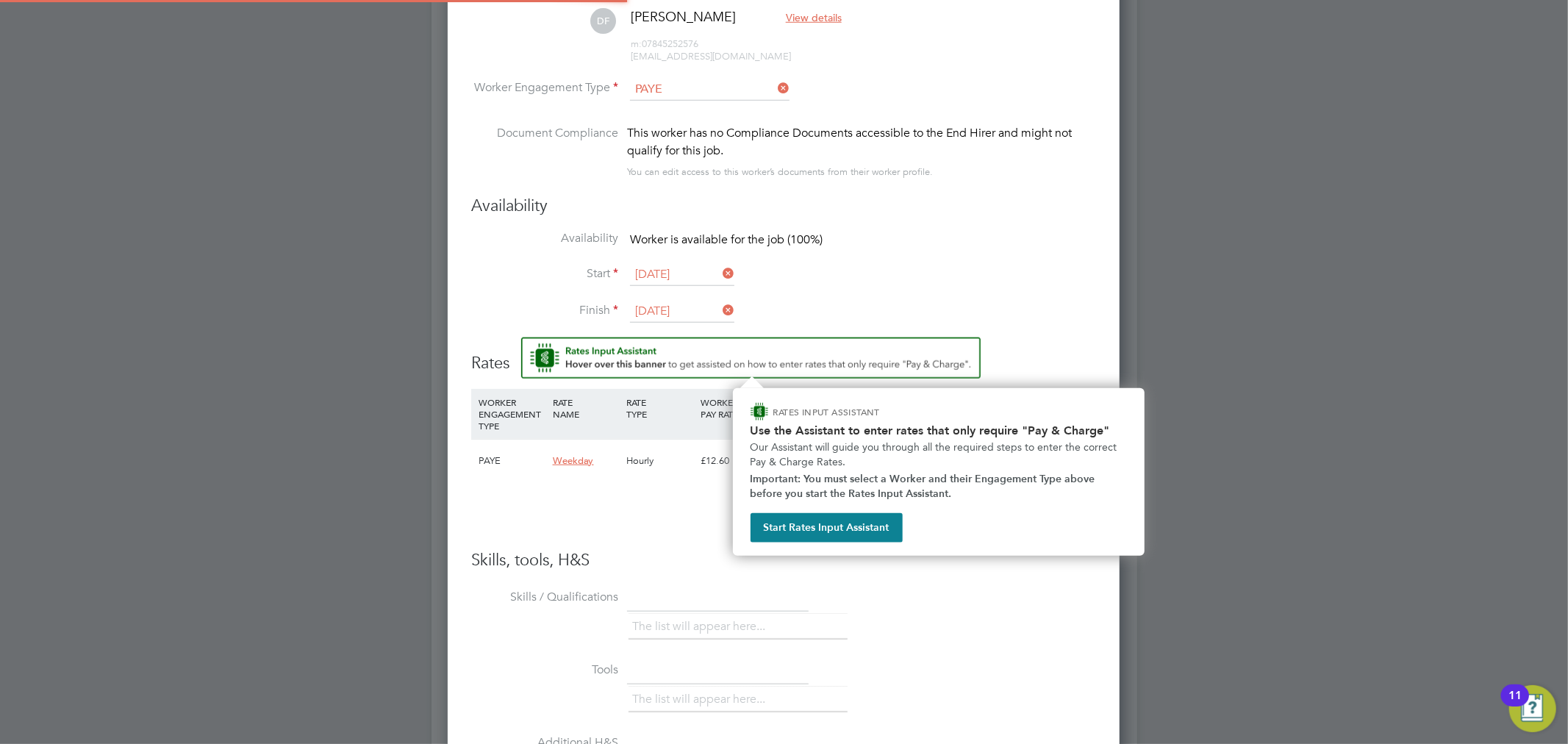
scroll to position [1142, 0]
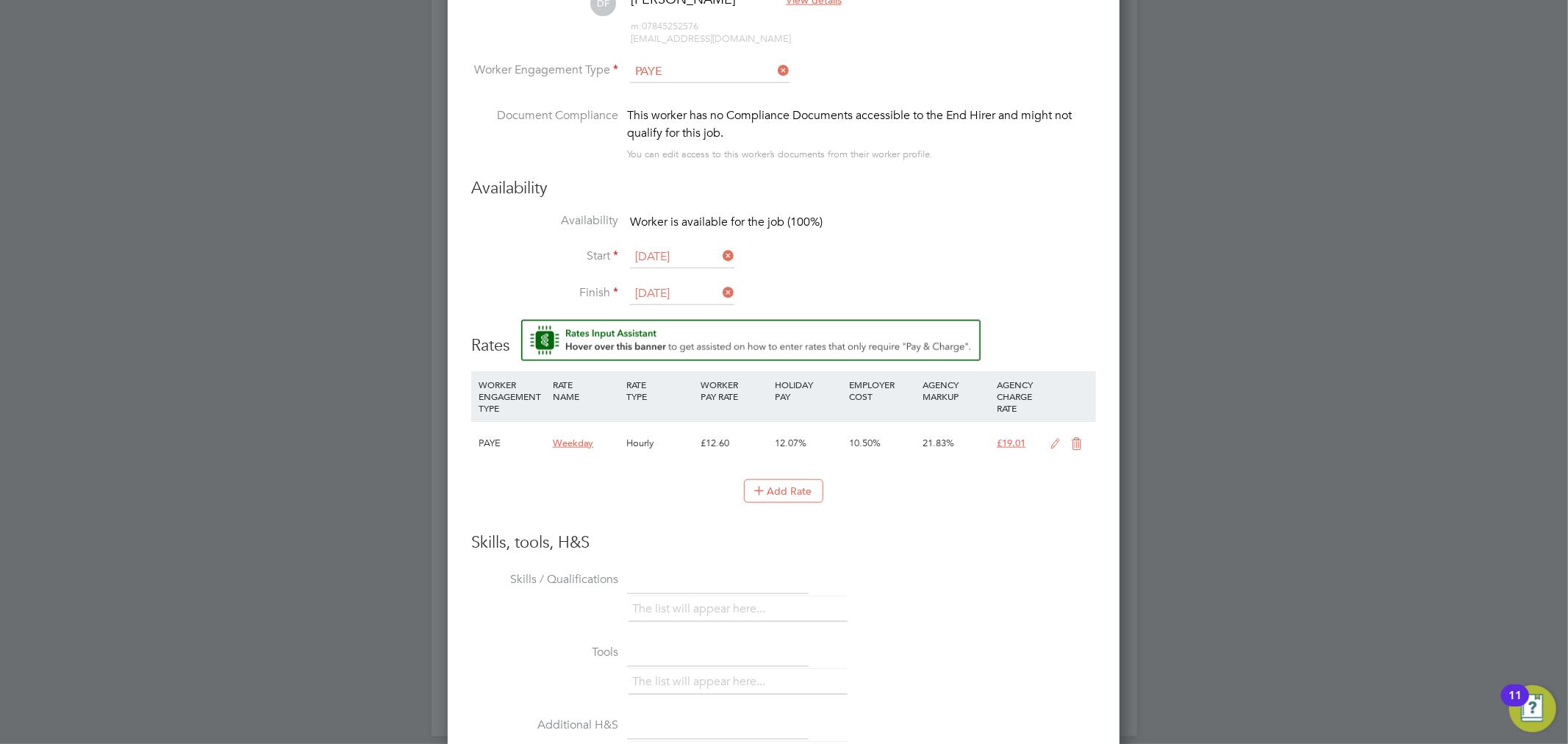
click at [1050, 438] on icon at bounding box center [1056, 443] width 18 height 12
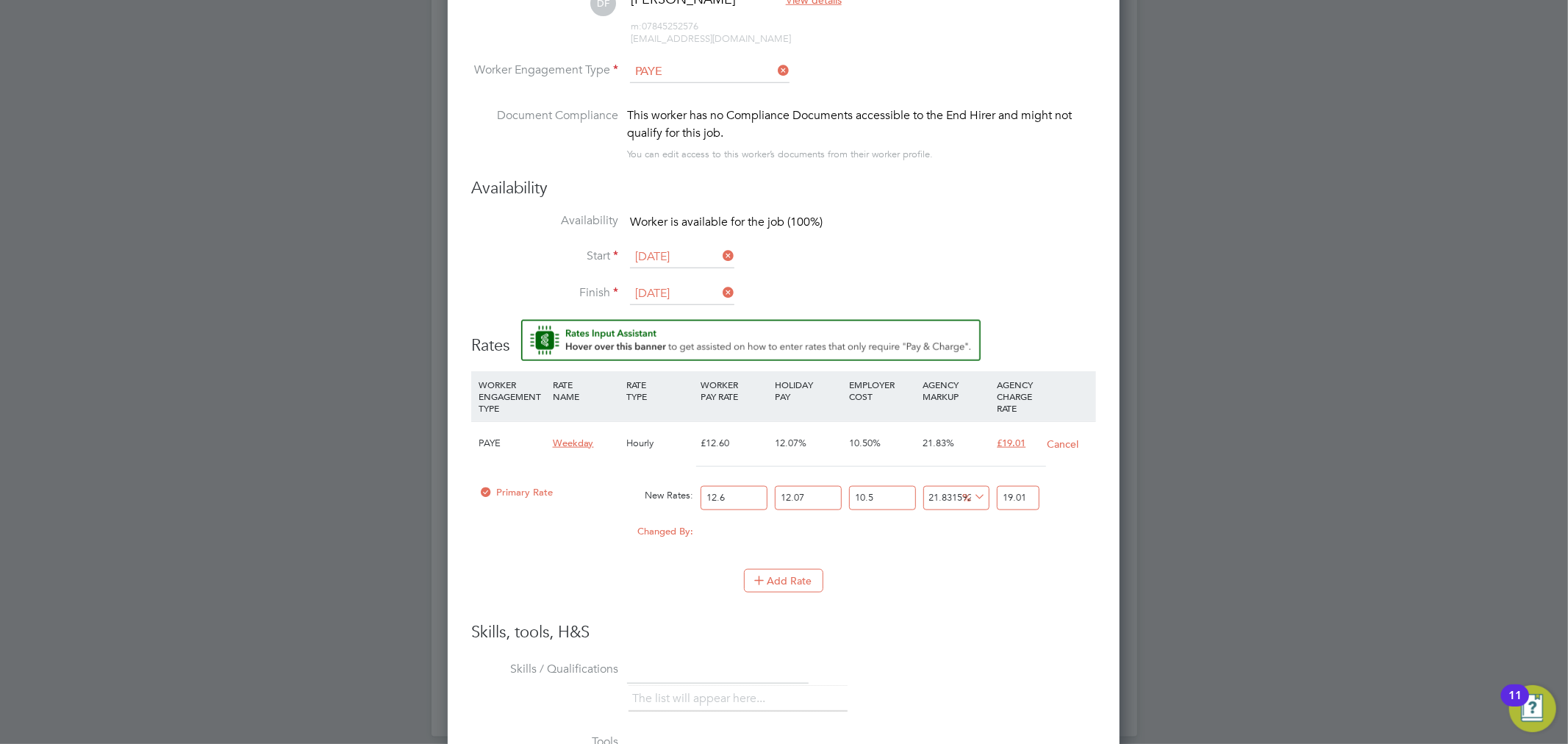
drag, startPoint x: 1031, startPoint y: 499, endPoint x: 1015, endPoint y: 496, distance: 16.3
click at [1015, 496] on input "19.01" at bounding box center [1017, 498] width 42 height 24
type input "23.049267753995366"
type input "19.2"
type input "23.626061196592218"
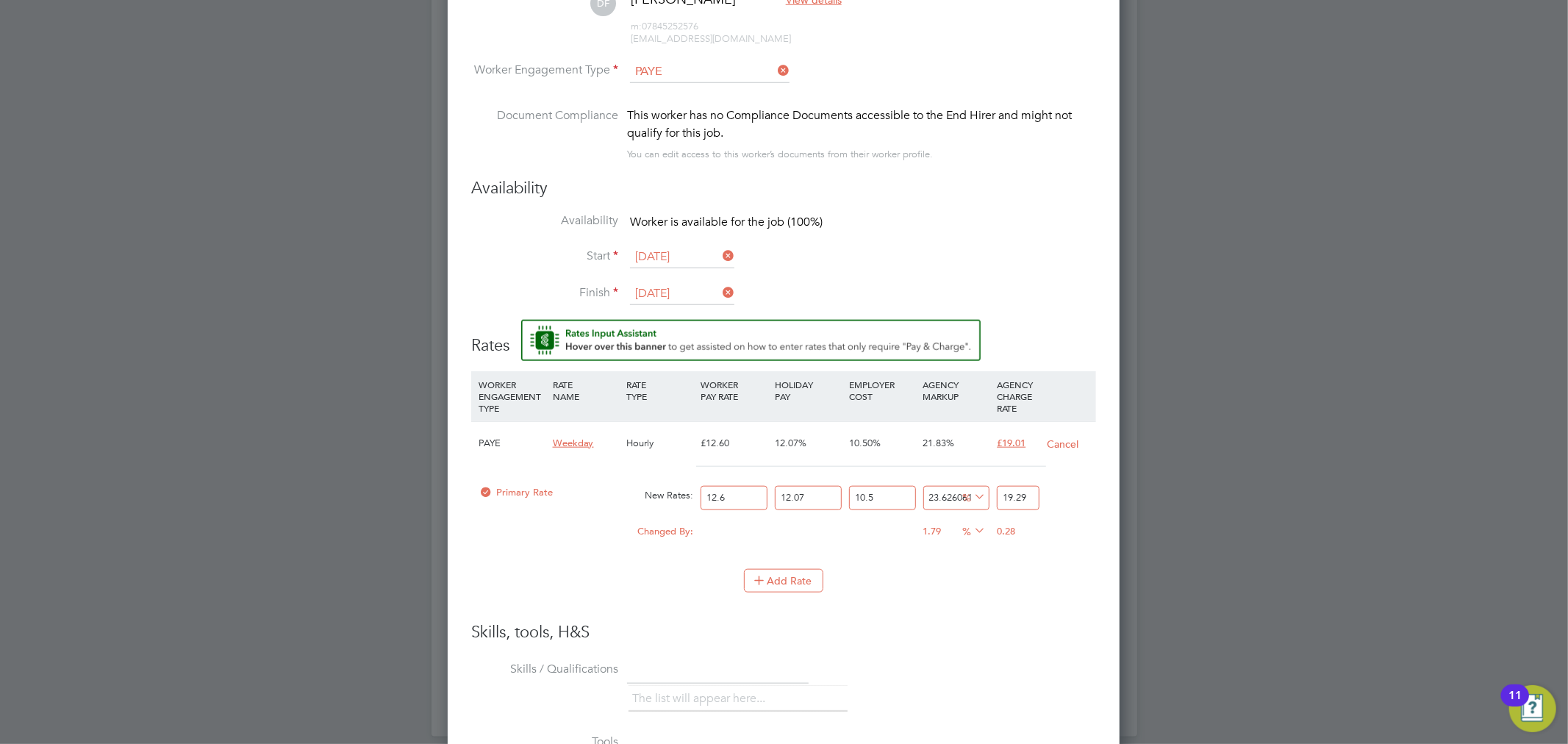
type input "19.29"
click at [1011, 607] on li "WORKER ENGAGEMENT TYPE RATE NAME RATE TYPE WORKER PAY RATE HOLIDAY PAY EMPLOYER…" at bounding box center [784, 496] width 625 height 250
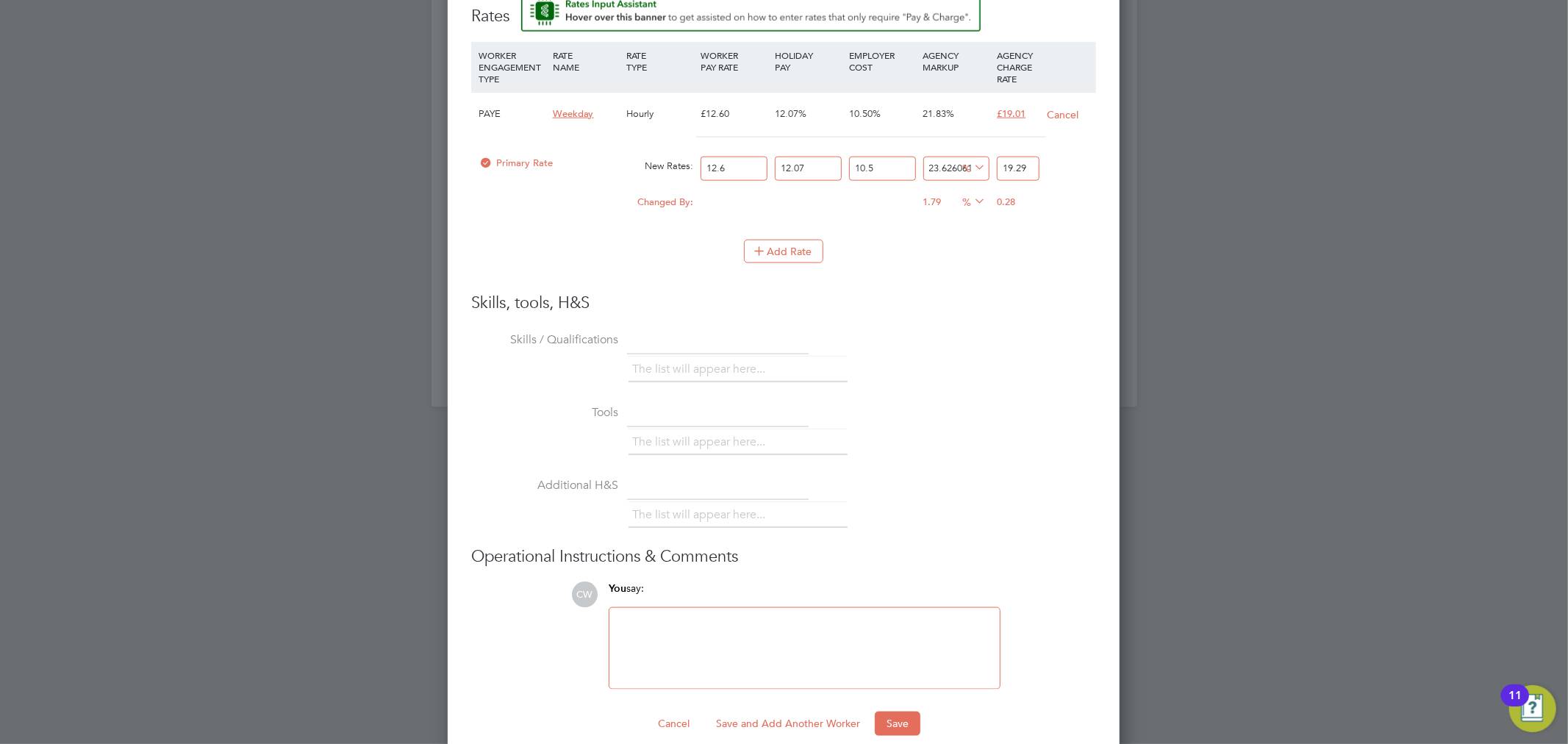
scroll to position [1492, 0]
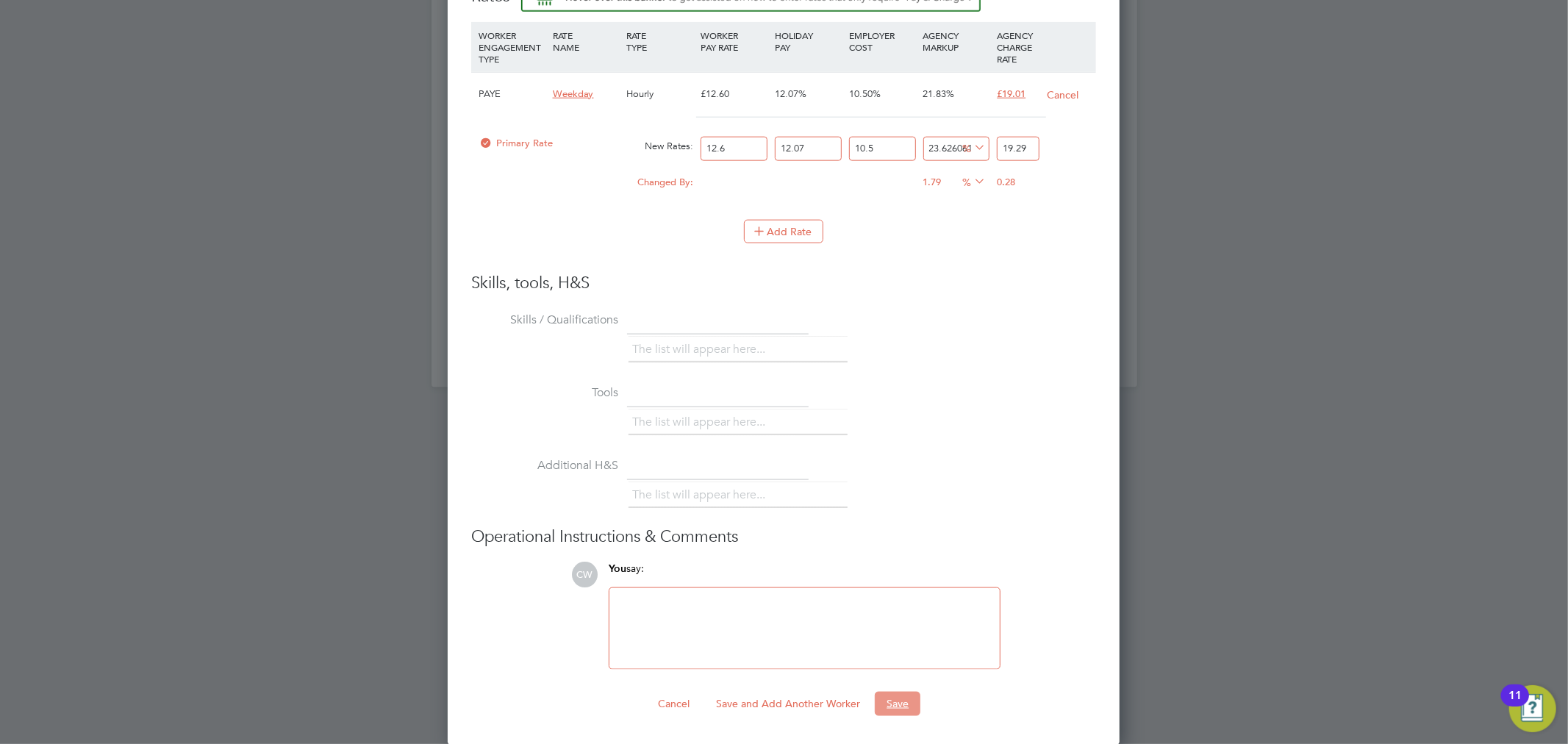
click at [895, 696] on button "Save" at bounding box center [897, 703] width 45 height 23
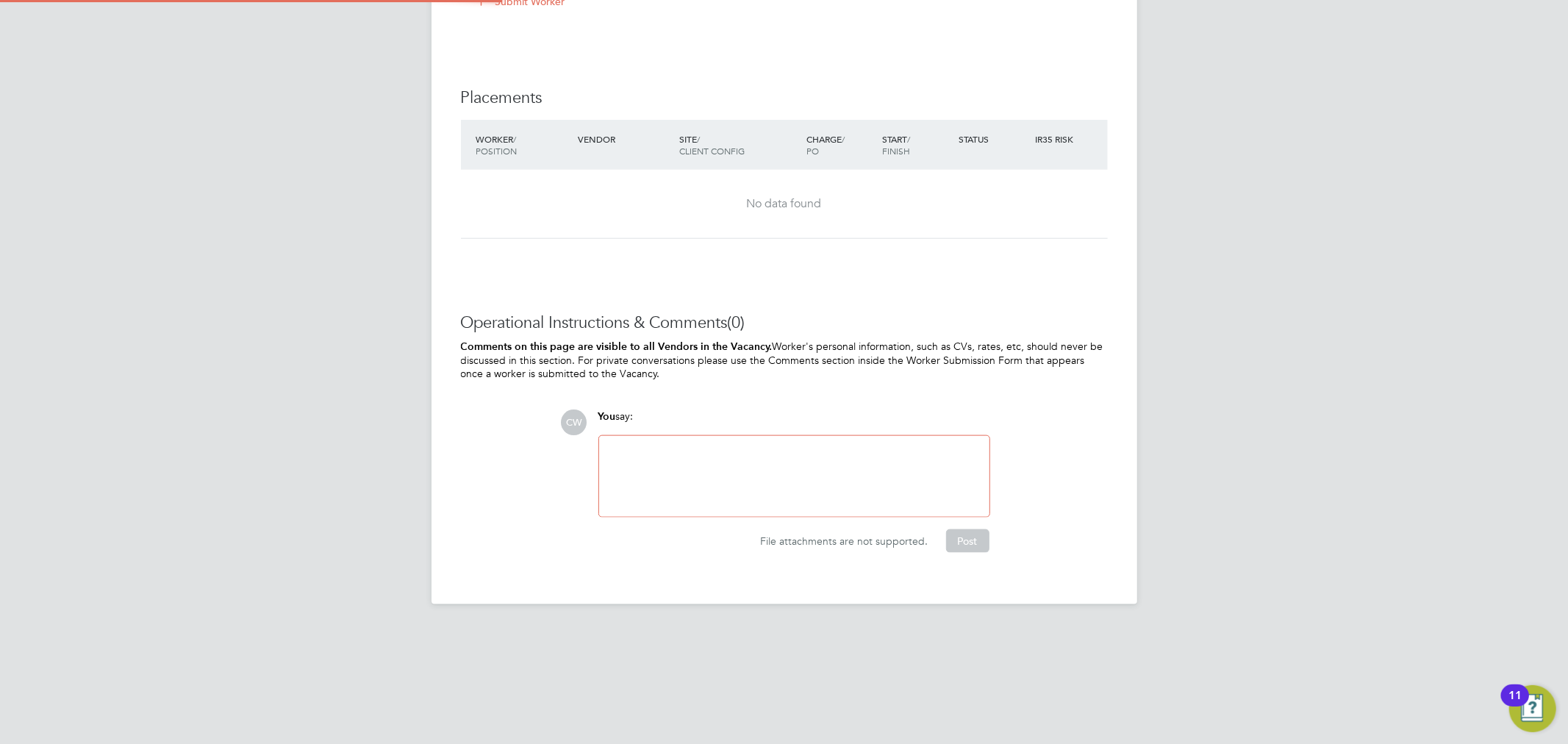
scroll to position [0, 0]
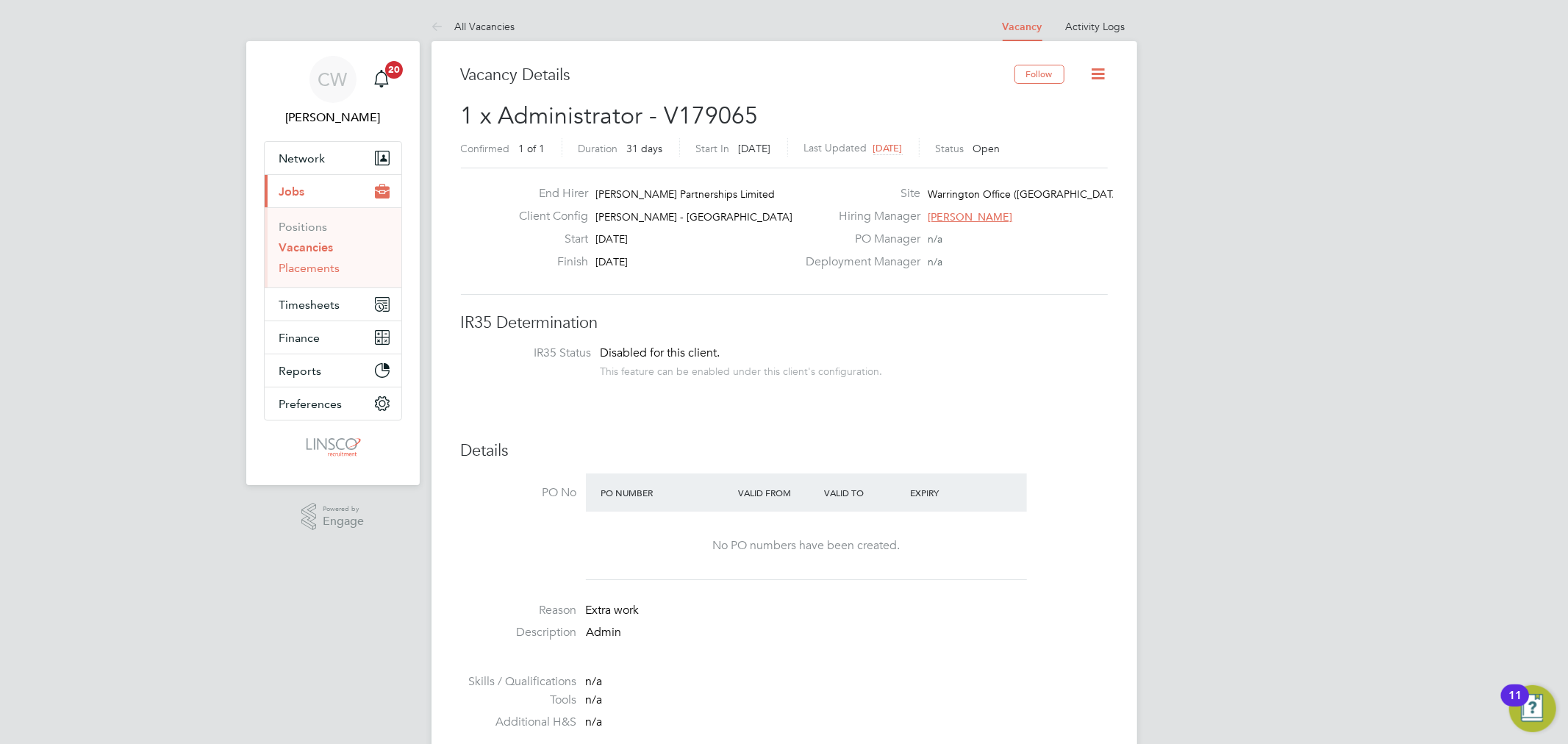
click at [330, 269] on link "Placements" at bounding box center [310, 267] width 61 height 14
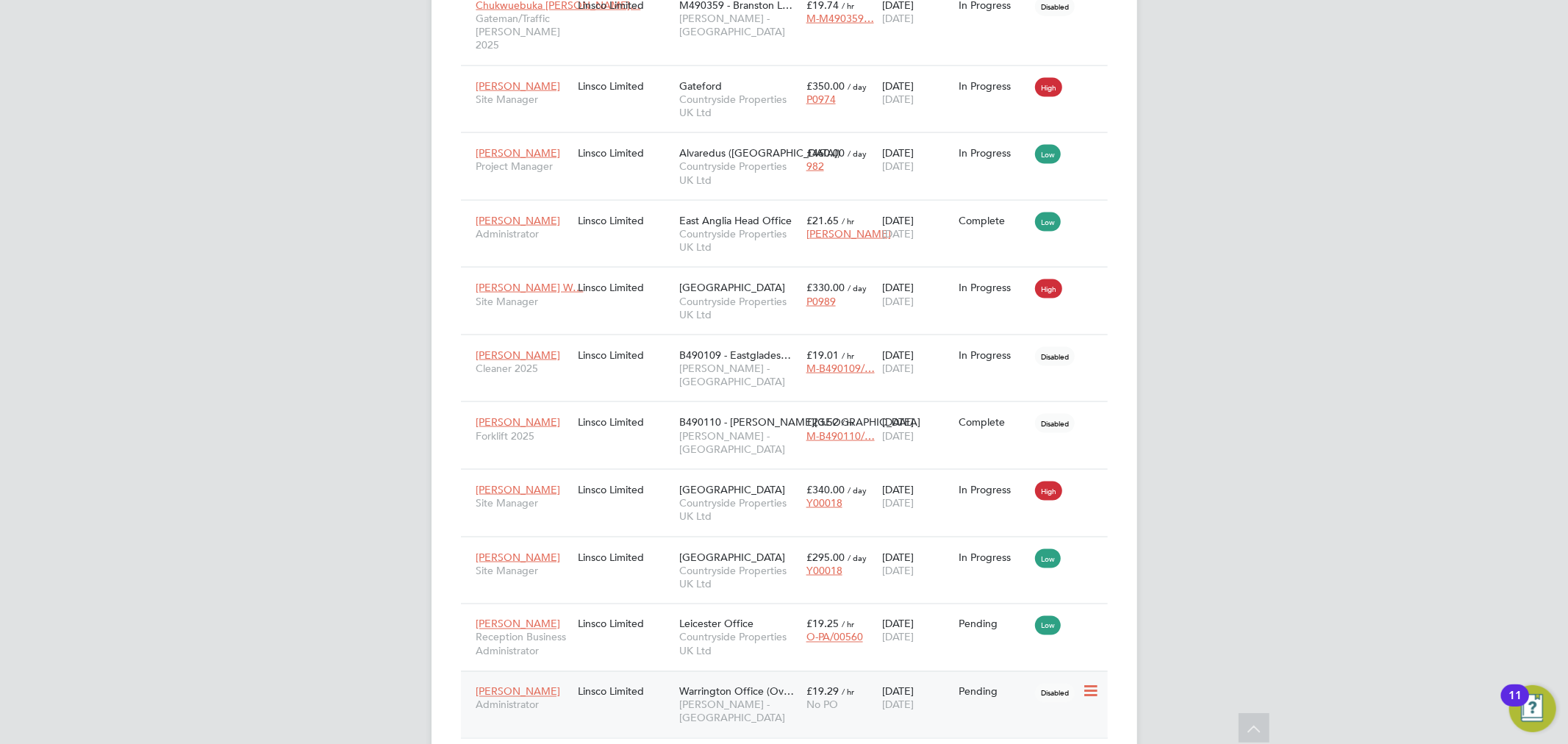
click at [685, 684] on span "Warrington Office (Ov…" at bounding box center [736, 691] width 115 height 14
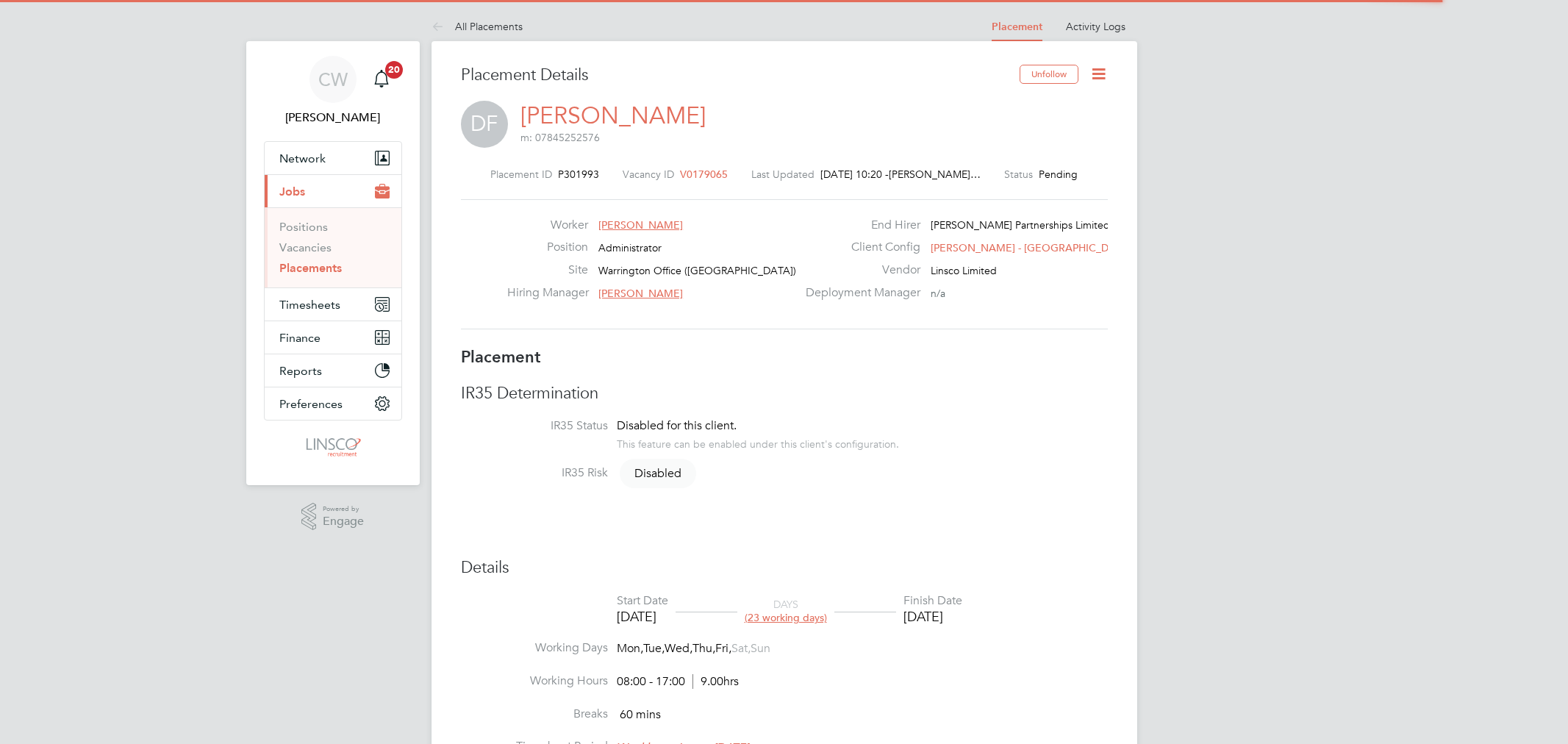
click at [1099, 69] on icon at bounding box center [1098, 74] width 18 height 18
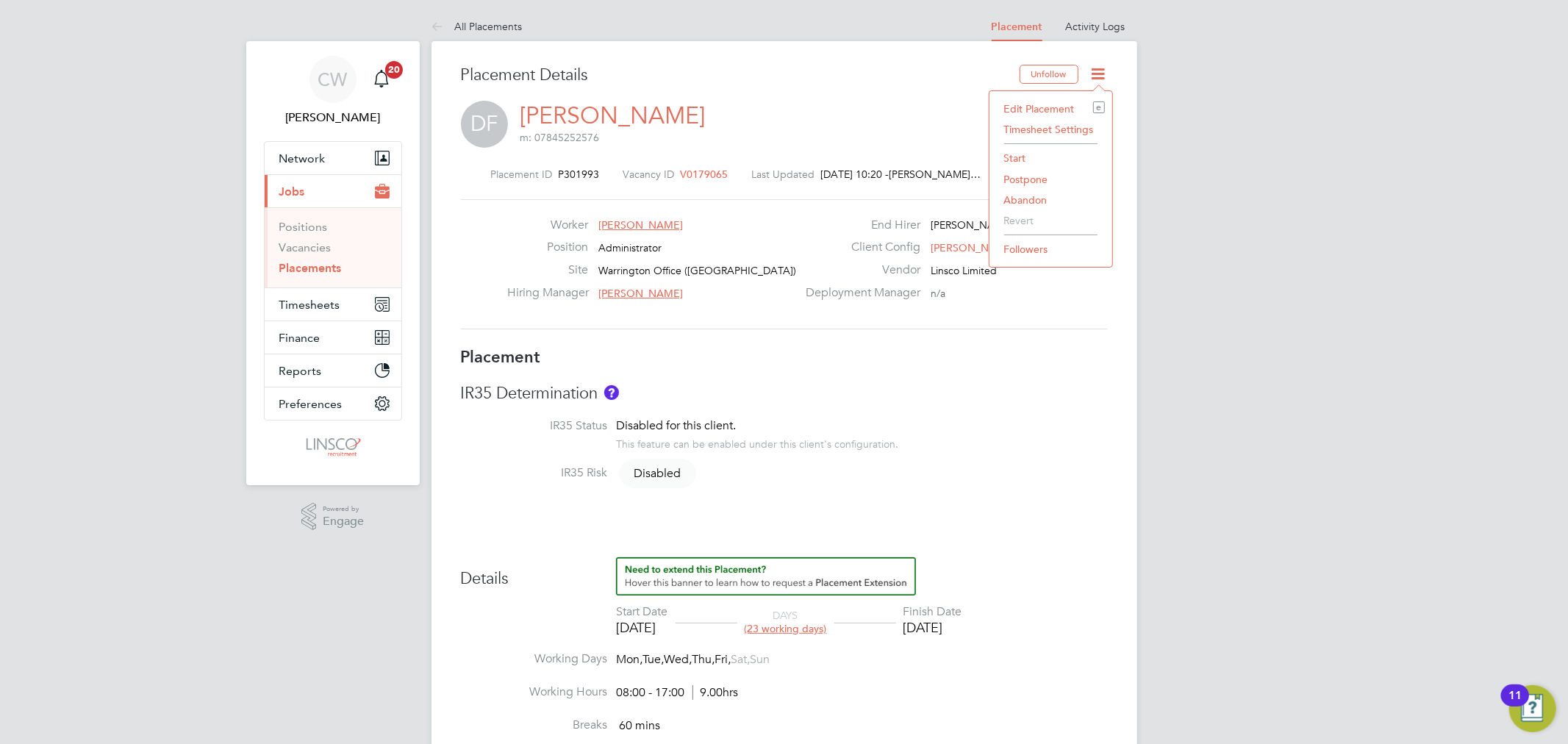
click at [1017, 159] on li "Start" at bounding box center [1050, 158] width 108 height 21
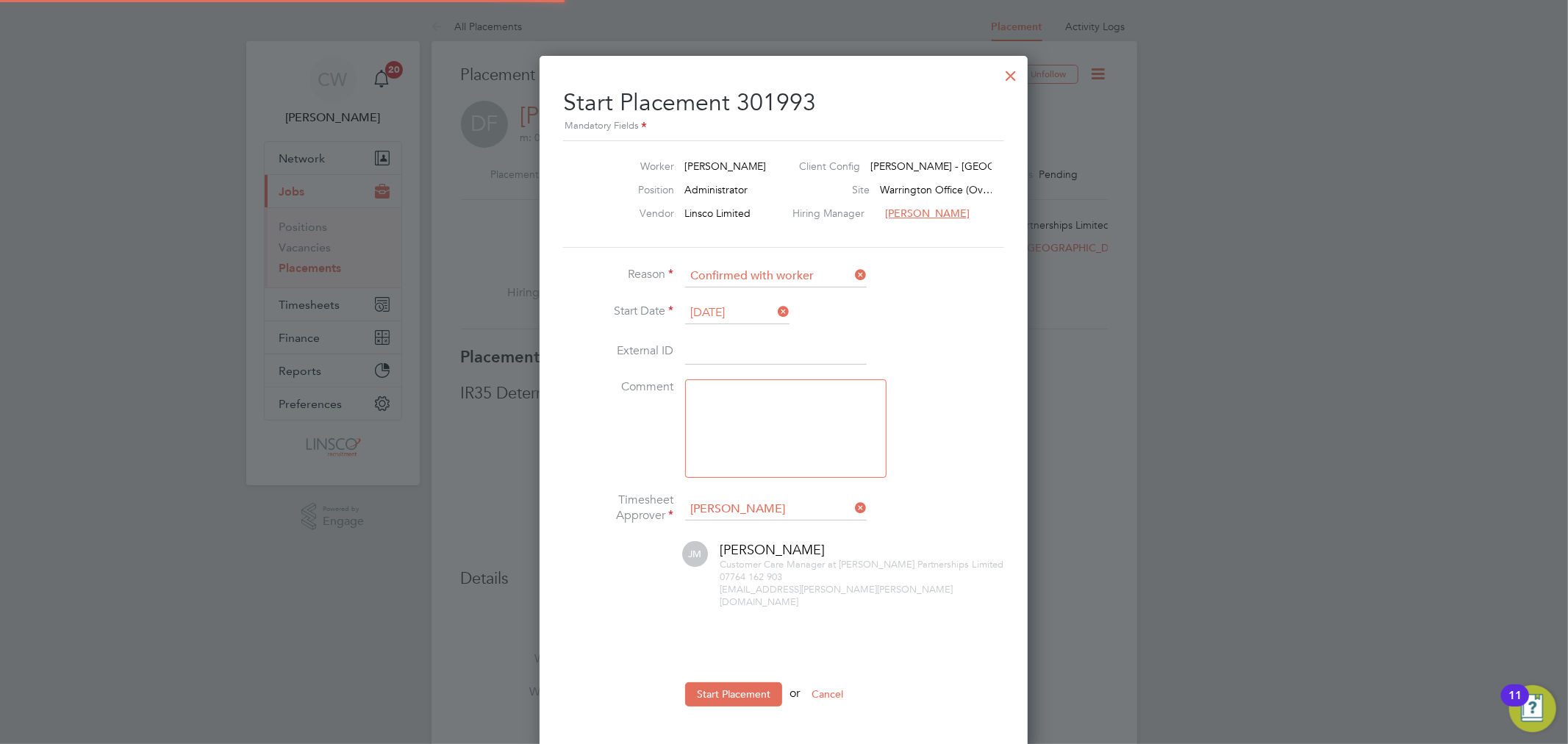
scroll to position [7, 7]
click at [737, 682] on button "Start Placement" at bounding box center [733, 693] width 97 height 23
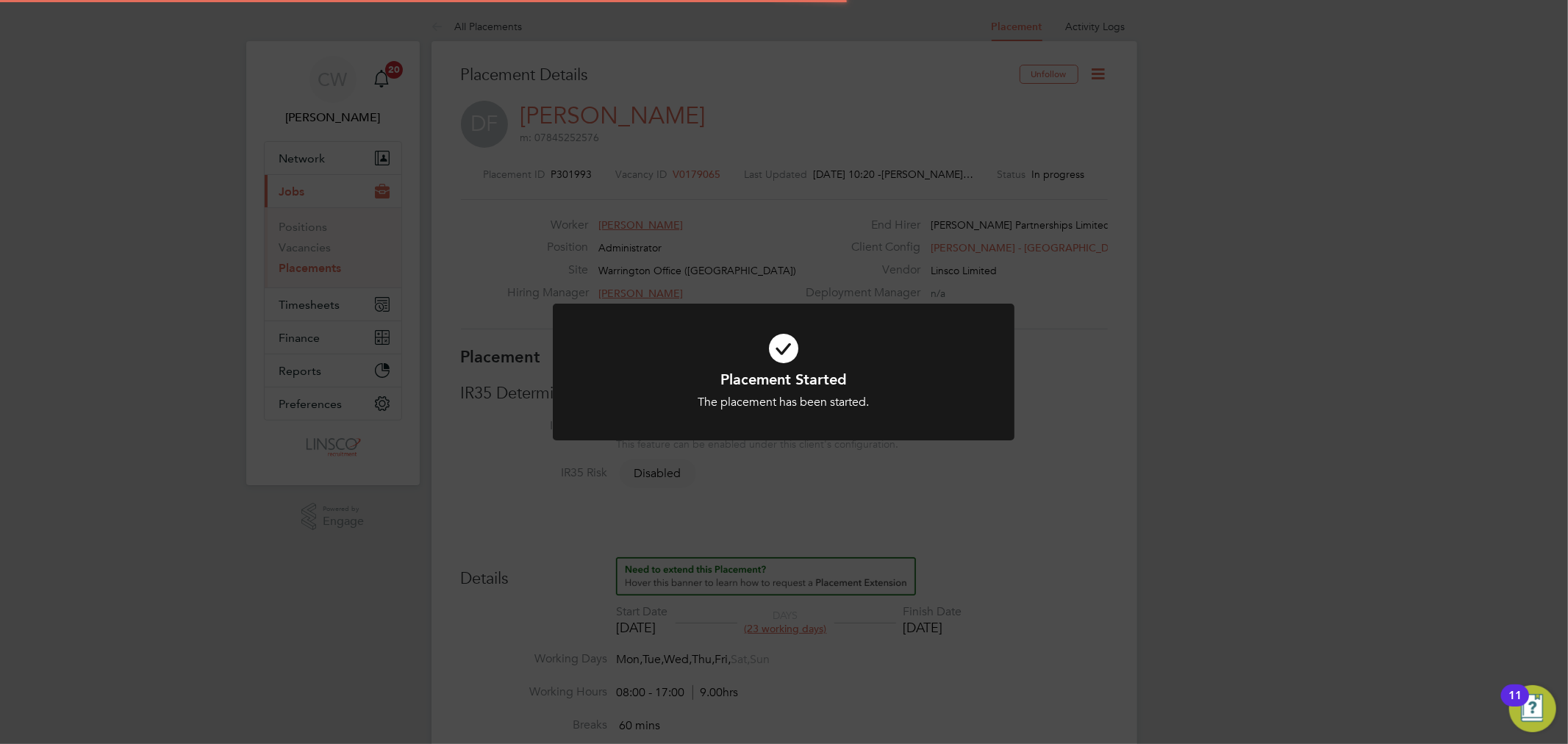
click at [827, 403] on div "The placement has been started." at bounding box center [783, 402] width 382 height 15
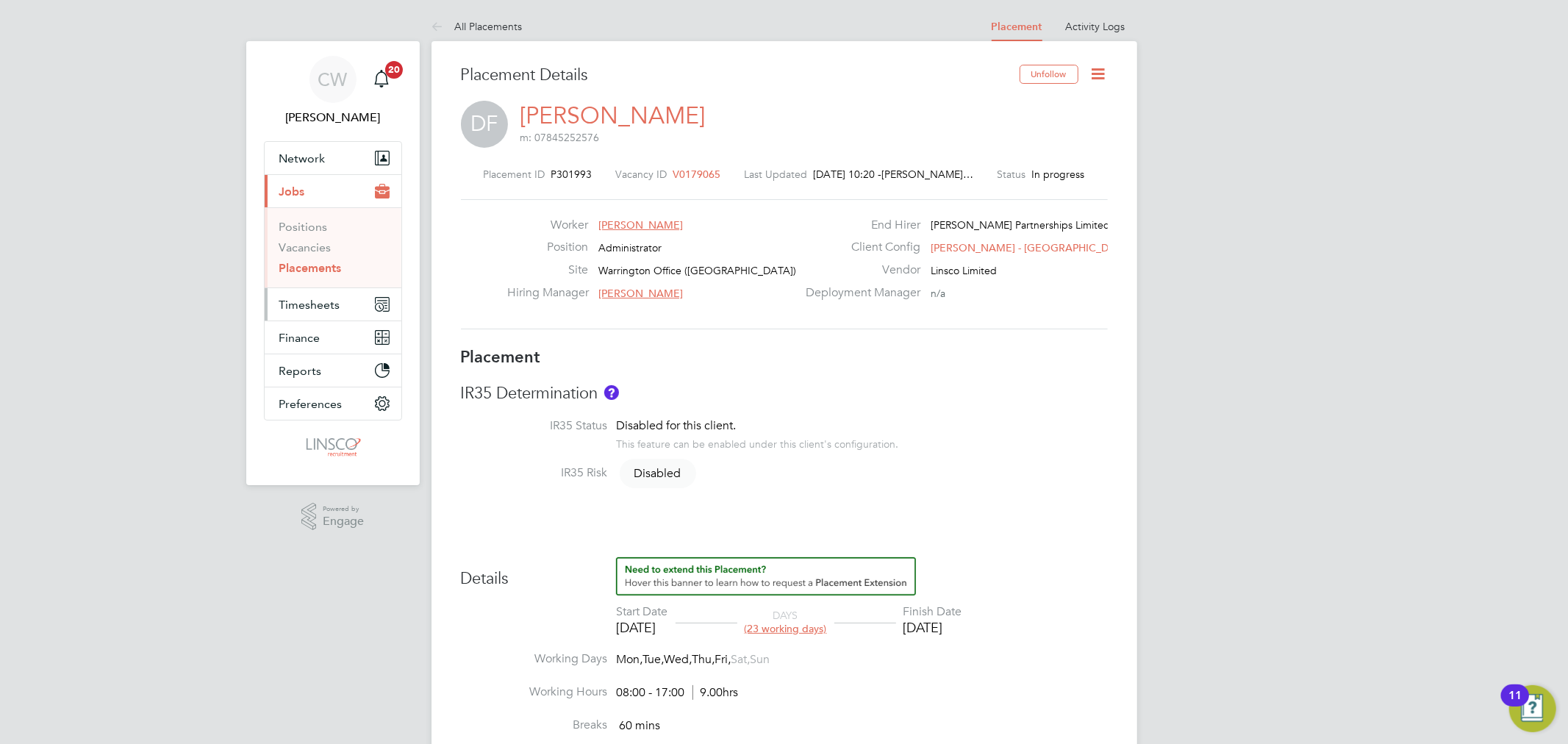
click at [320, 303] on span "Timesheets" at bounding box center [310, 304] width 61 height 14
drag, startPoint x: 495, startPoint y: 30, endPoint x: 503, endPoint y: 25, distance: 9.4
click at [495, 30] on link "All Placements" at bounding box center [477, 26] width 91 height 14
